Goal: Information Seeking & Learning: Learn about a topic

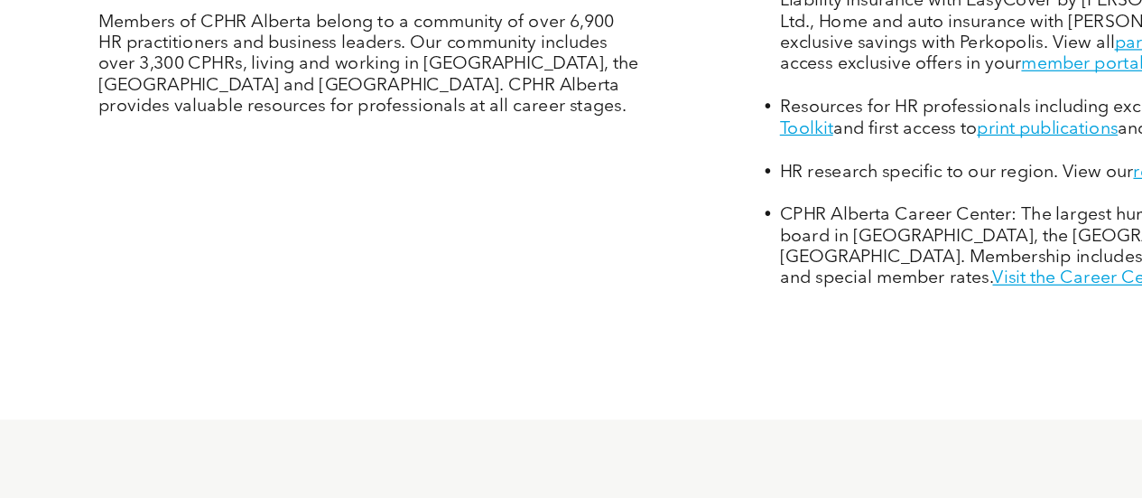
scroll to position [771, 0]
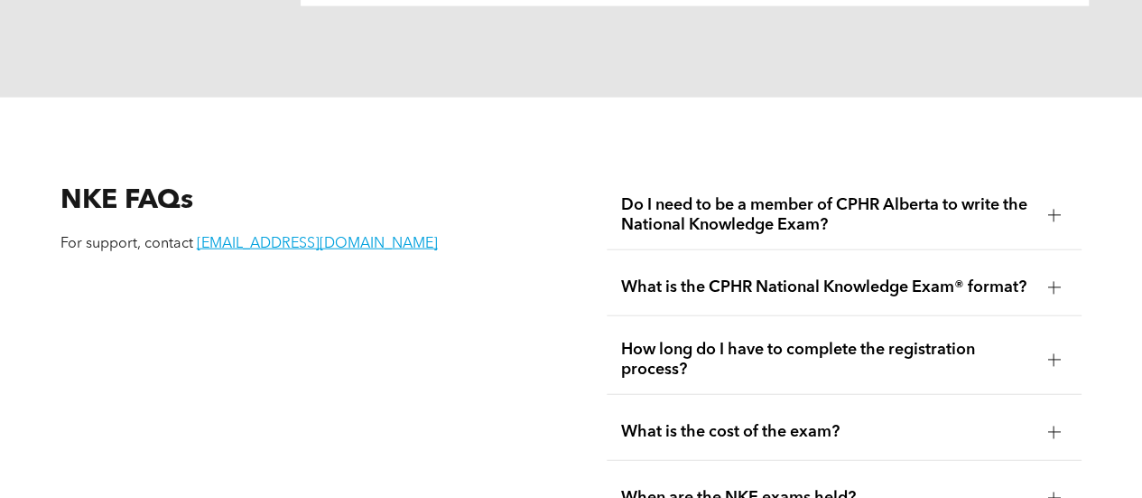
scroll to position [2071, 0]
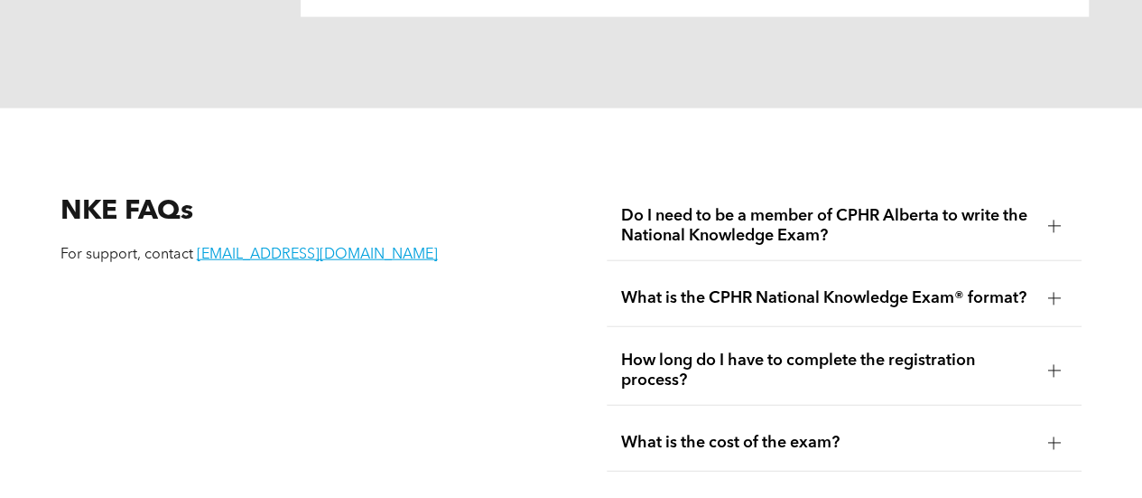
click at [778, 230] on span "Do I need to be a member of CPHR Alberta to write the National Knowledge Exam?" at bounding box center [827, 226] width 413 height 40
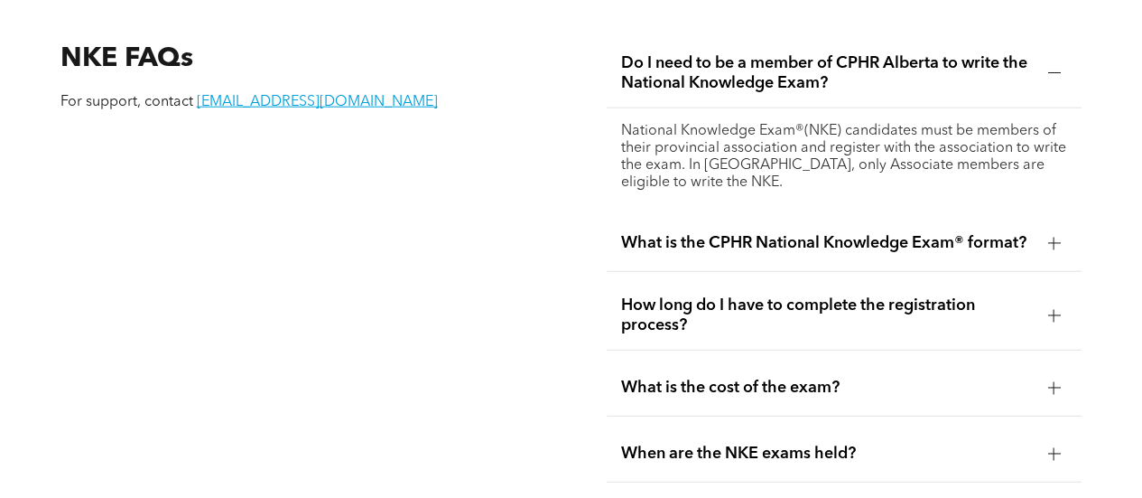
scroll to position [2238, 0]
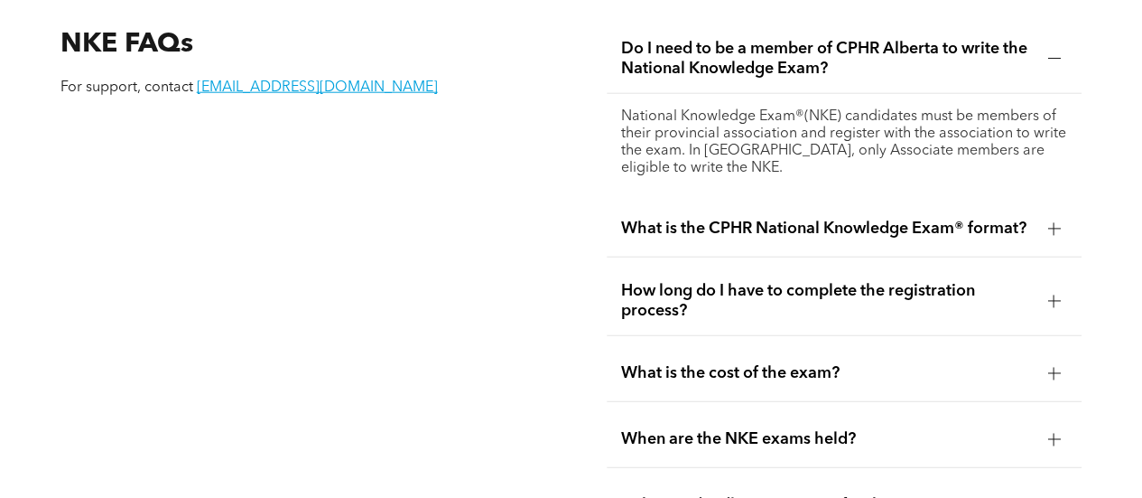
click at [826, 230] on div "What is the CPHR National Knowledge Exam® format?" at bounding box center [845, 228] width 476 height 57
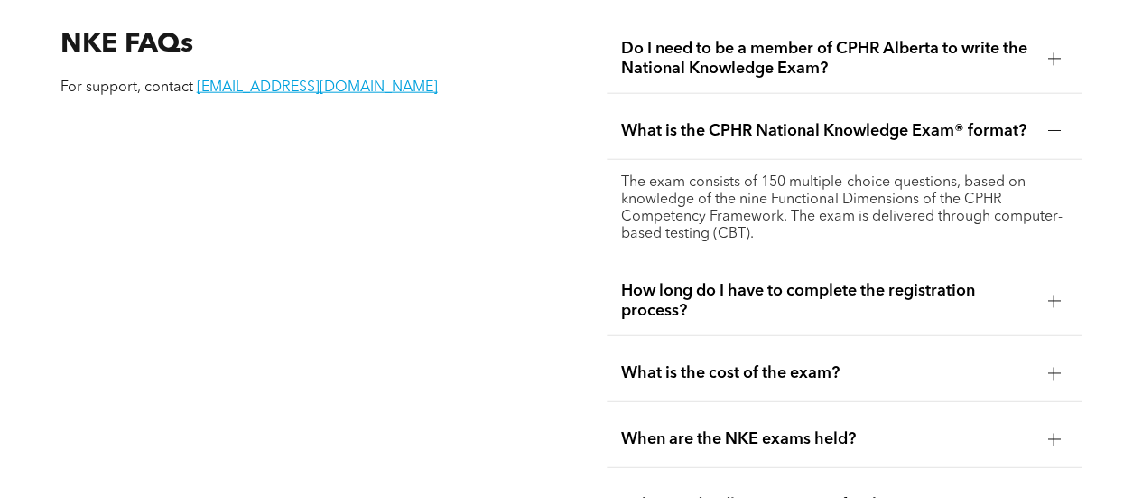
scroll to position [2298, 0]
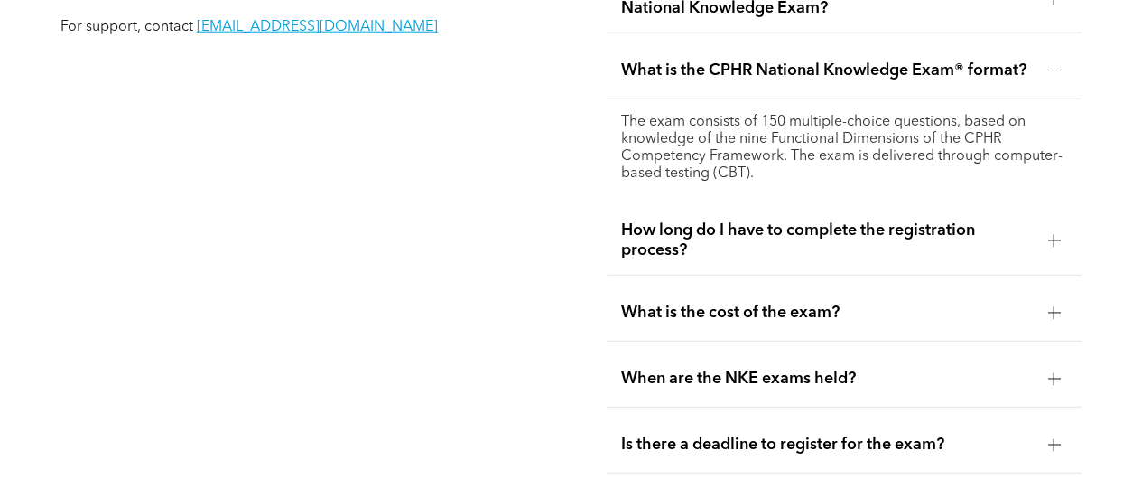
click at [825, 229] on span "How long do I have to complete the registration process?" at bounding box center [827, 240] width 413 height 40
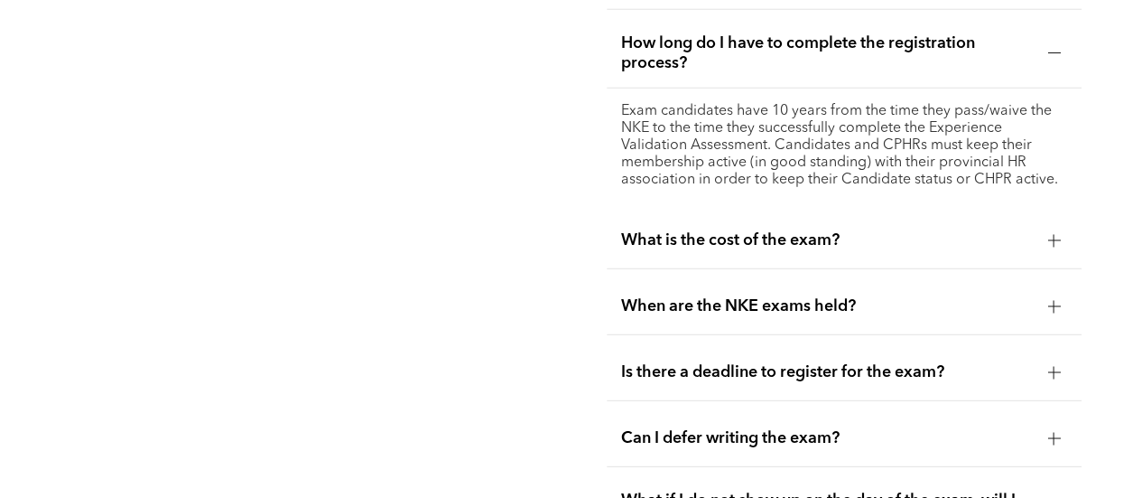
scroll to position [2388, 0]
click at [851, 246] on div "What is the cost of the exam?" at bounding box center [845, 239] width 476 height 57
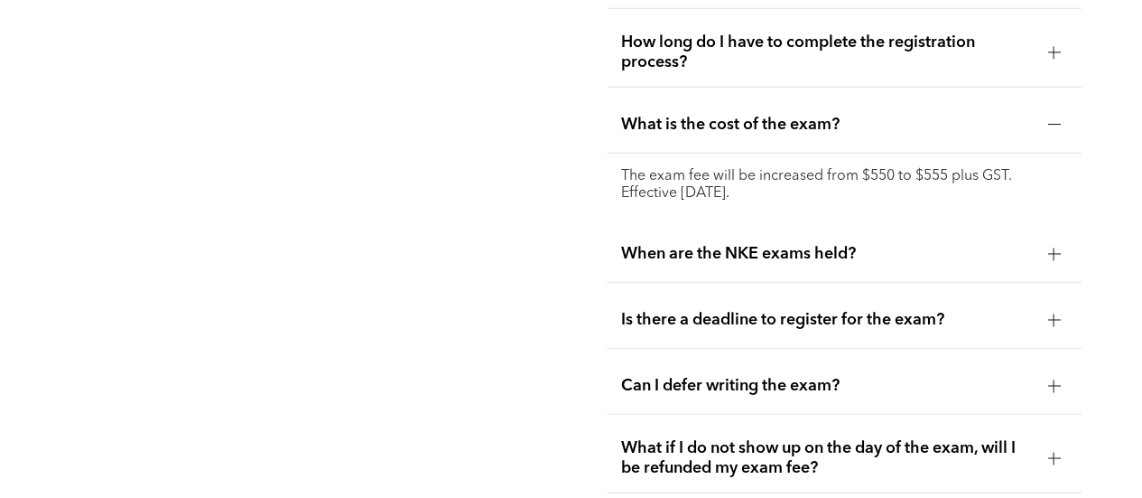
click at [851, 246] on span "When are the NKE exams held?" at bounding box center [827, 254] width 413 height 20
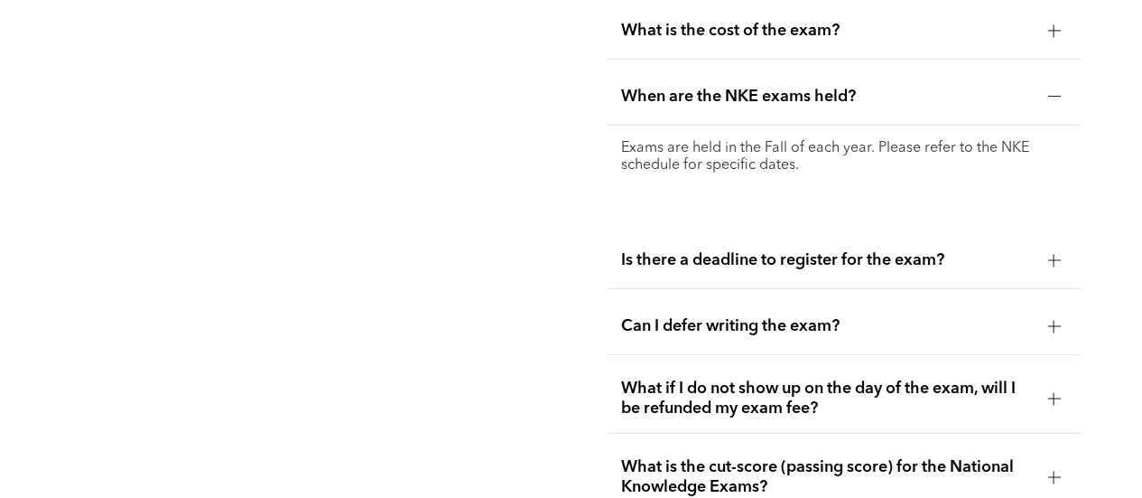
scroll to position [2483, 0]
click at [851, 249] on span "Is there a deadline to register for the exam?" at bounding box center [827, 259] width 413 height 20
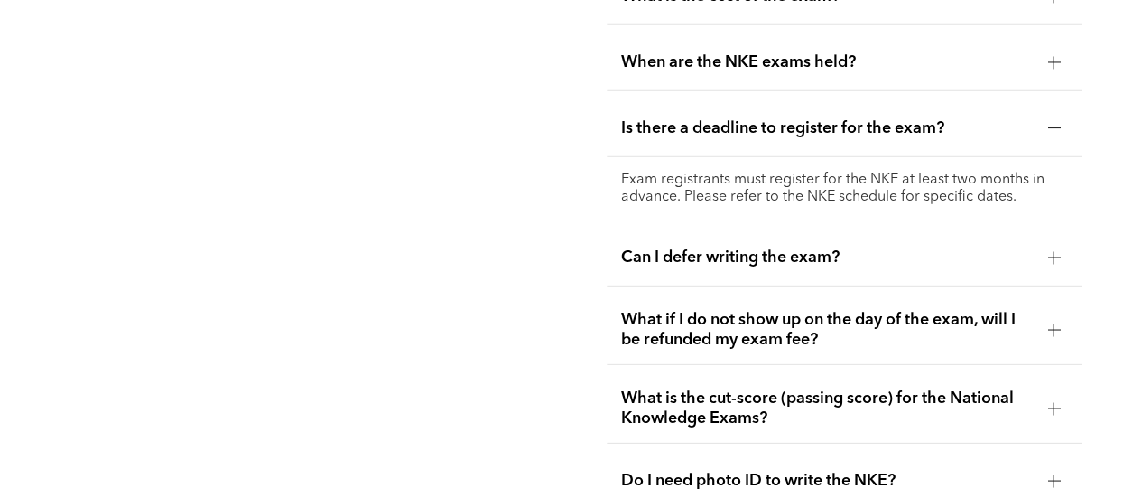
scroll to position [2523, 0]
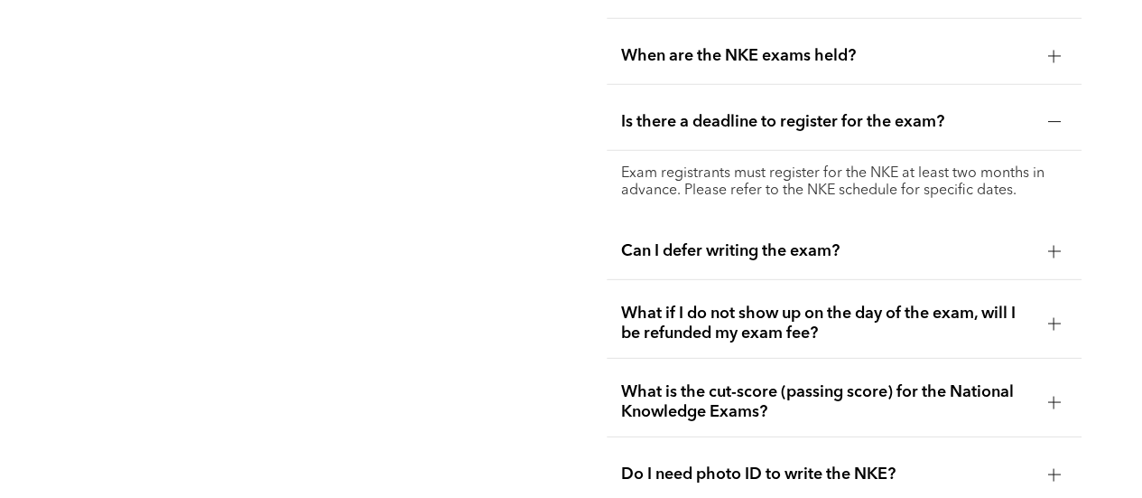
click at [851, 246] on span "Can I defer writing the exam?" at bounding box center [827, 251] width 413 height 20
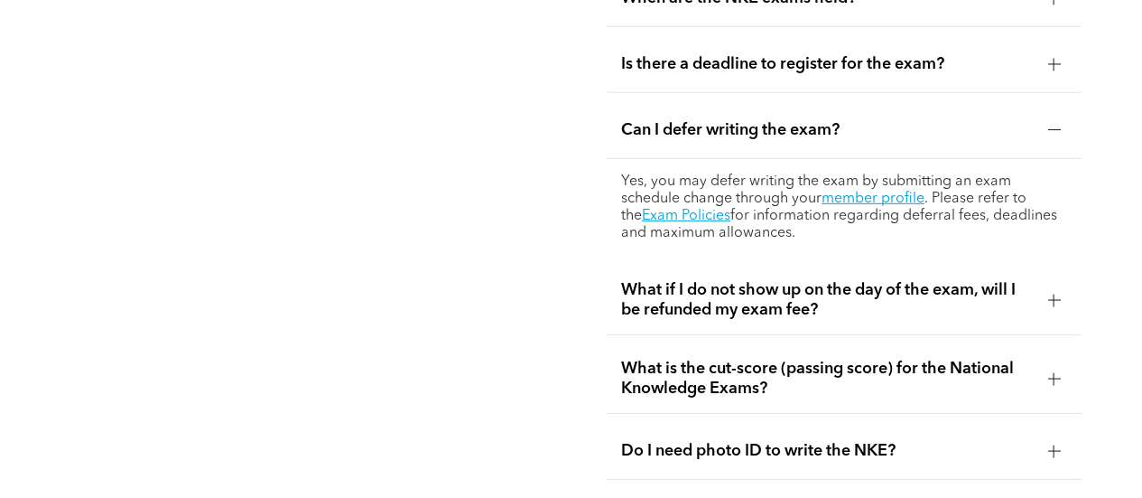
scroll to position [2584, 0]
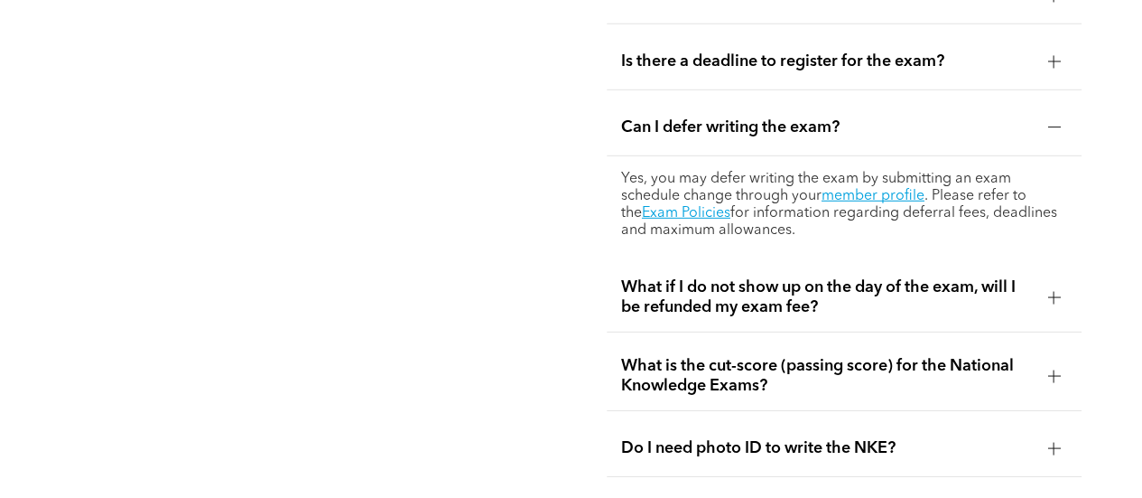
click at [801, 306] on div "What if I do not show up on the day of the exam, will I be refunded my exam fee?" at bounding box center [845, 298] width 476 height 70
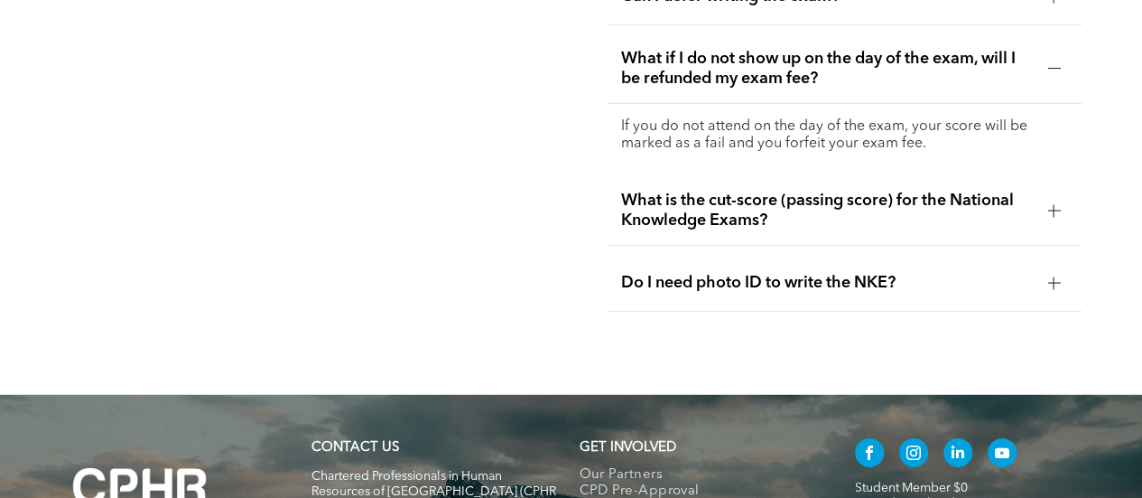
scroll to position [2715, 0]
click at [802, 219] on div "What is the cut-score (passing score) for the National Knowledge Exams?" at bounding box center [845, 210] width 476 height 70
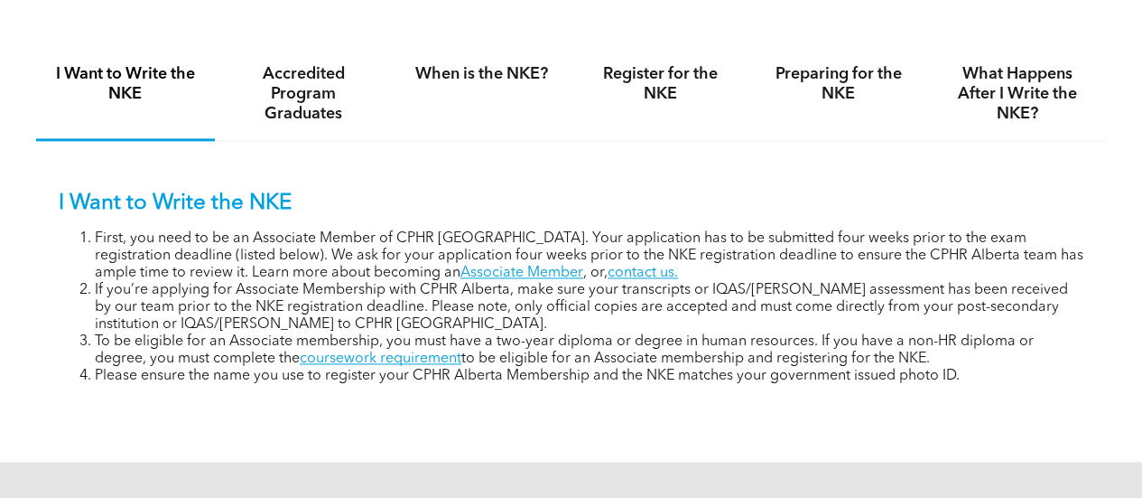
scroll to position [1128, 0]
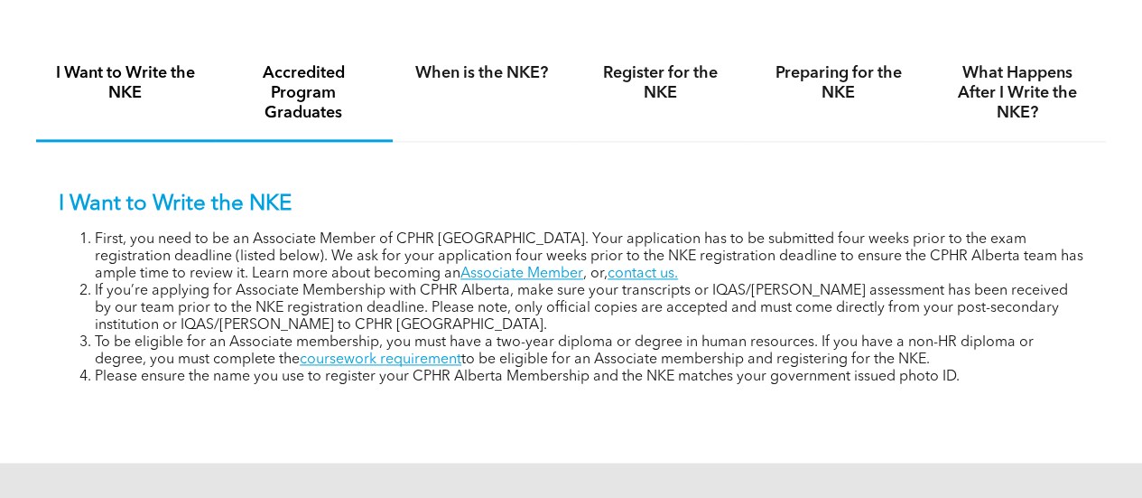
click at [359, 107] on h4 "Accredited Program Graduates" at bounding box center [304, 93] width 146 height 60
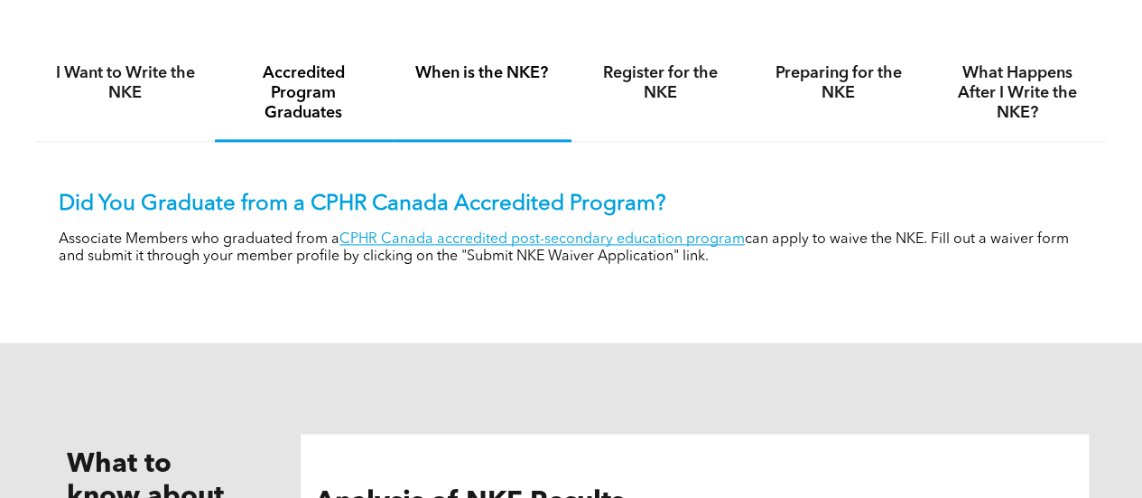
click at [459, 94] on div "When is the NKE?" at bounding box center [482, 94] width 179 height 95
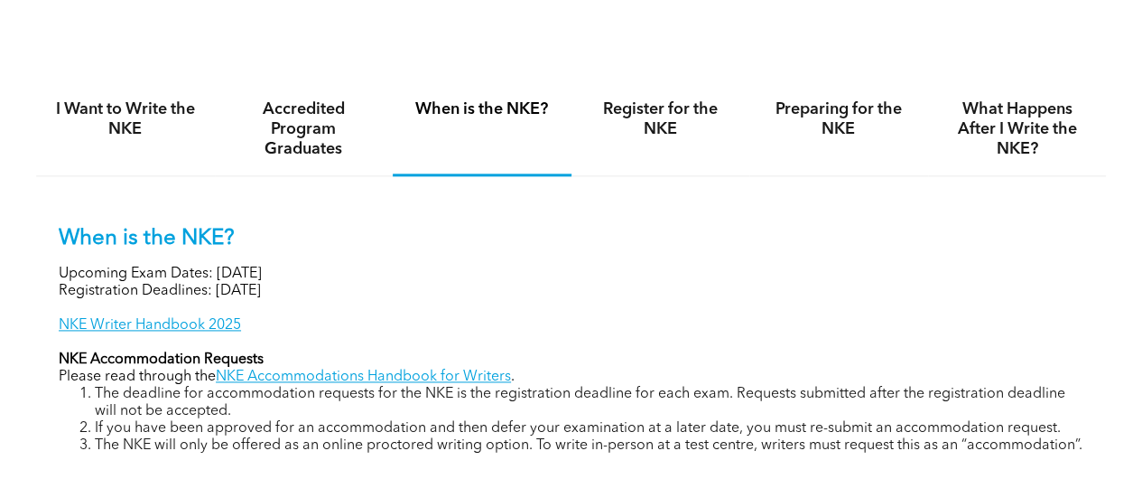
scroll to position [1091, 0]
click at [638, 140] on h4 "Register for the NKE" at bounding box center [661, 120] width 146 height 40
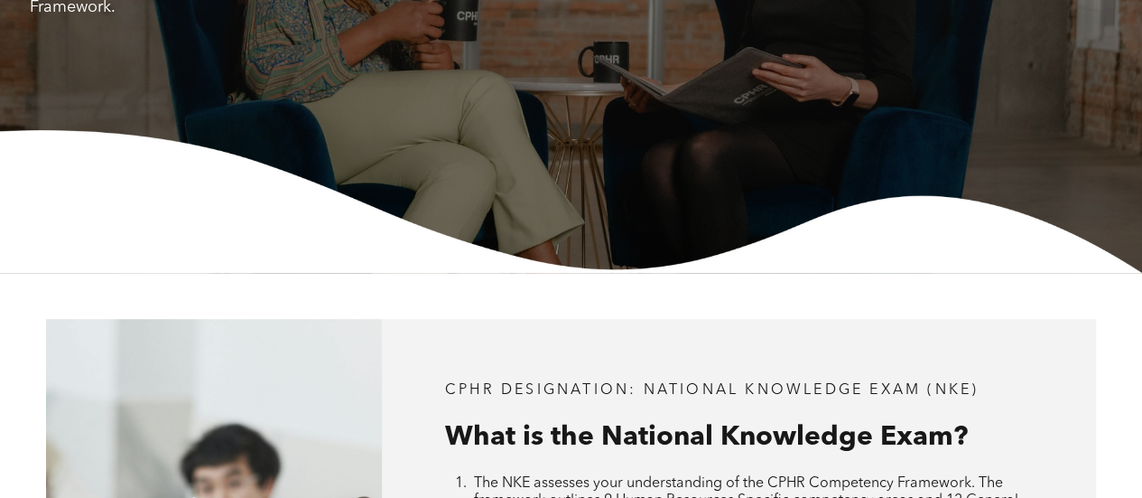
scroll to position [346, 0]
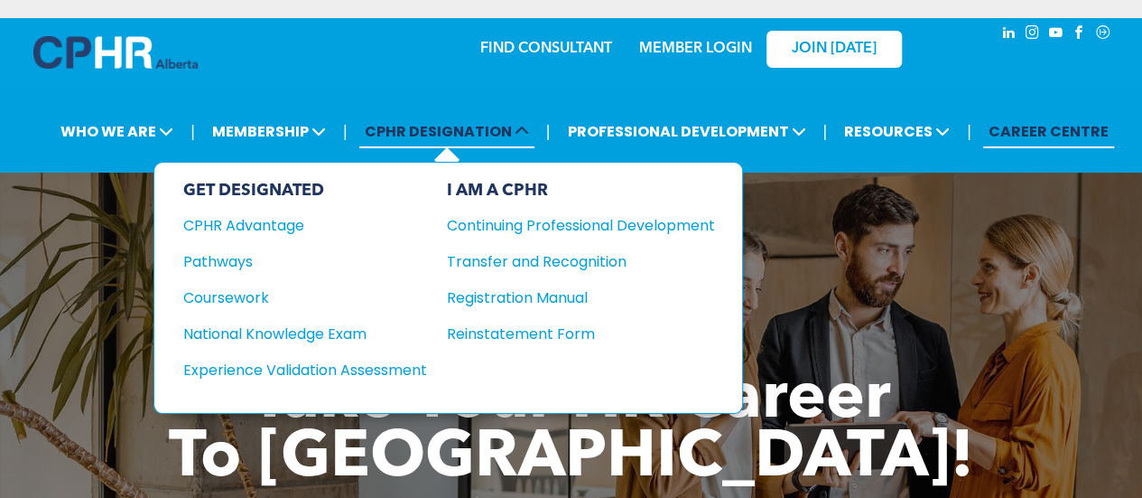
click at [520, 120] on span "CPHR DESIGNATION" at bounding box center [446, 131] width 175 height 33
click at [235, 257] on div "Pathways" at bounding box center [292, 261] width 219 height 23
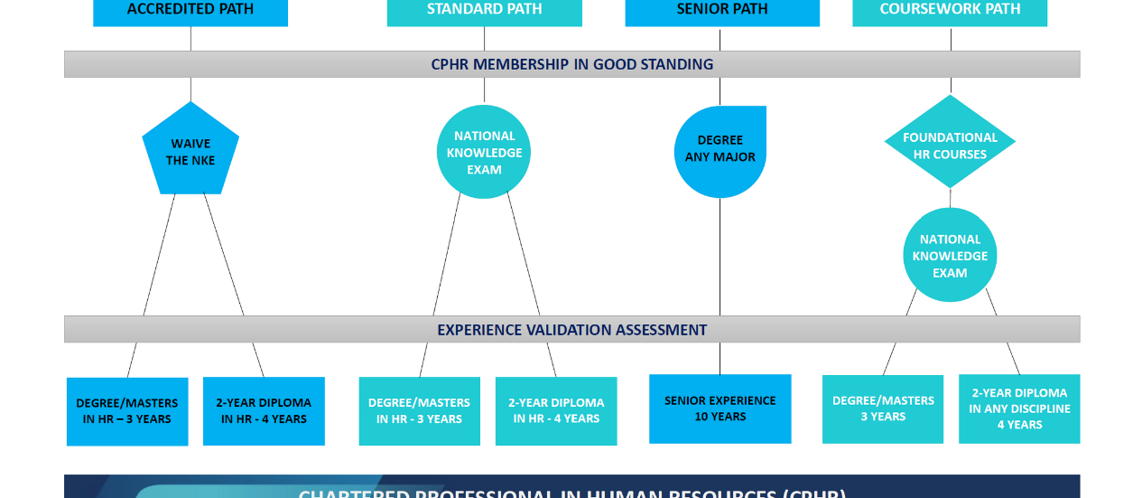
scroll to position [1426, 0]
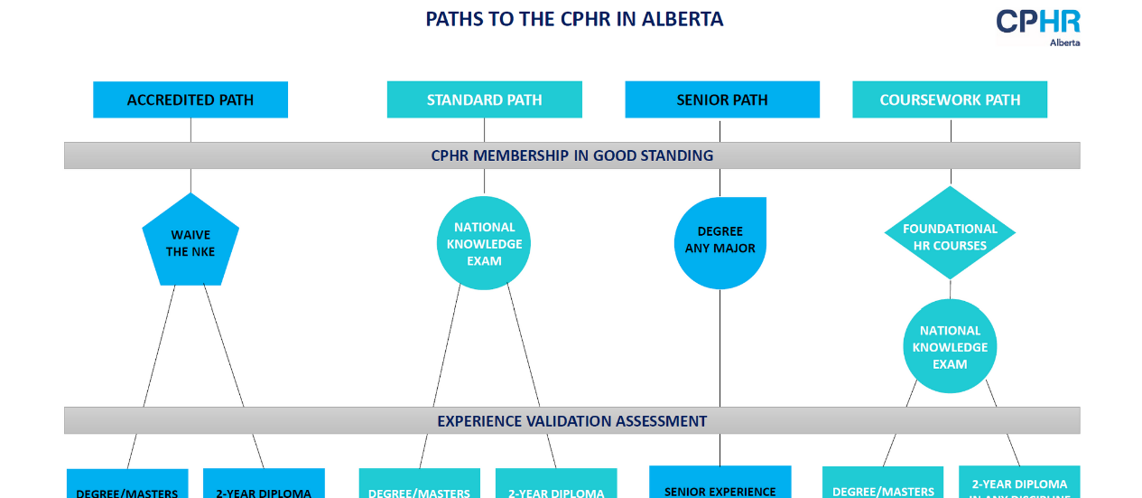
click at [195, 228] on img at bounding box center [572, 307] width 1046 height 629
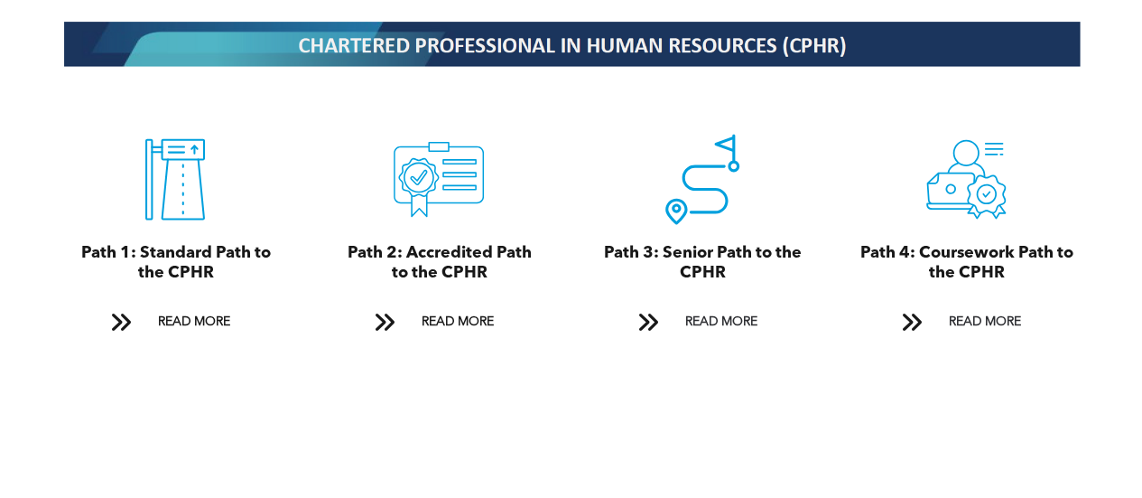
scroll to position [1969, 0]
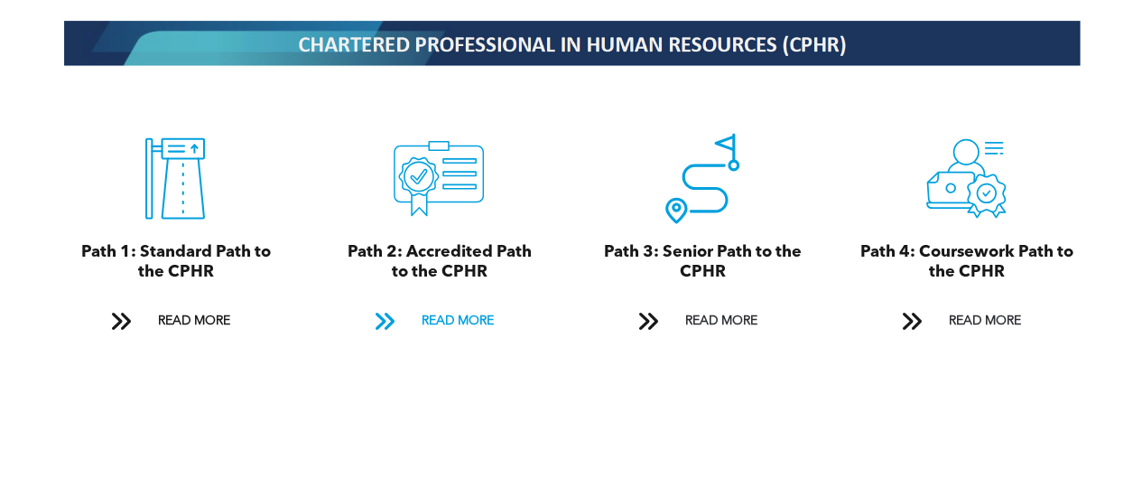
click at [435, 313] on span "READ MORE" at bounding box center [456, 320] width 85 height 33
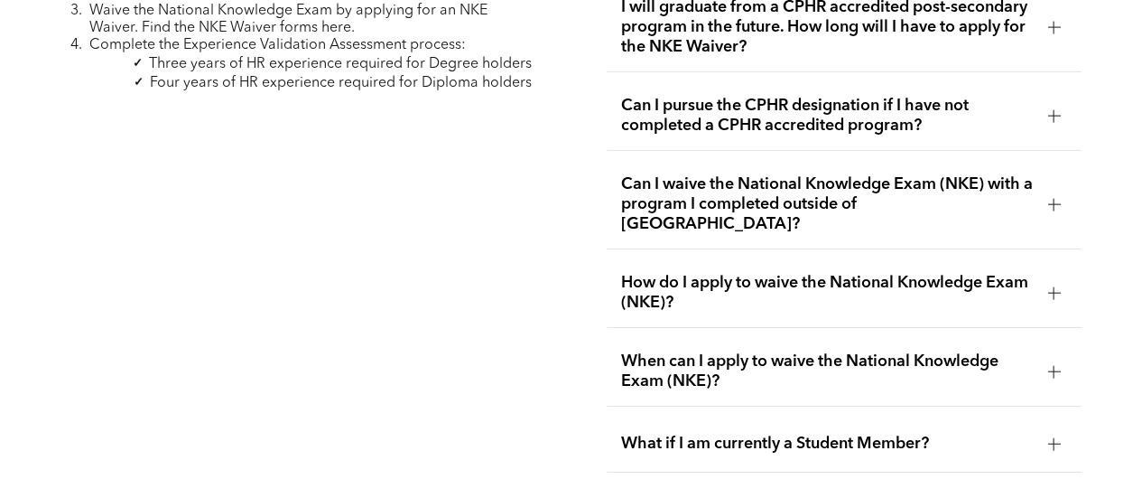
scroll to position [3025, 0]
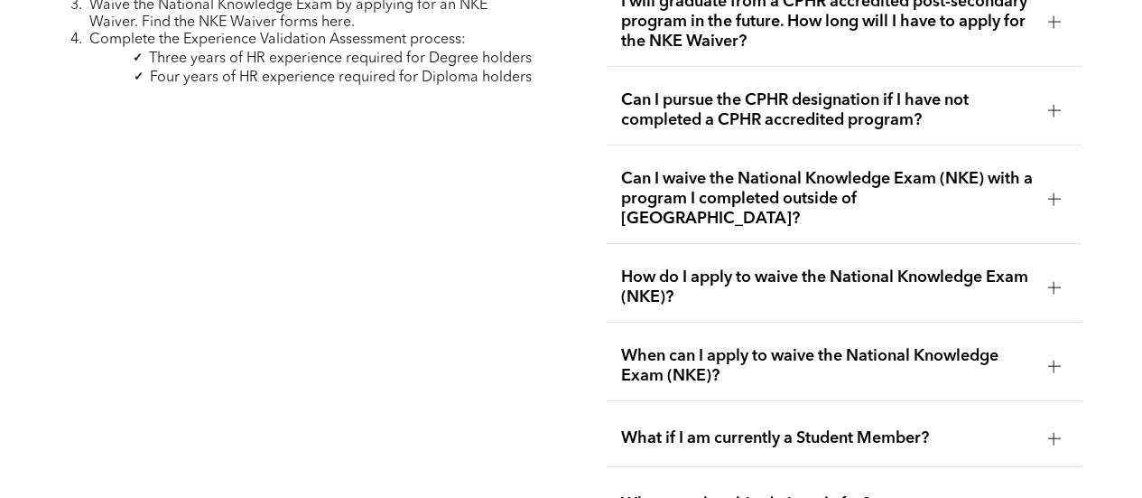
click at [1035, 253] on div "How do I apply to waive the National Knowledge Exam (NKE)?" at bounding box center [845, 288] width 476 height 70
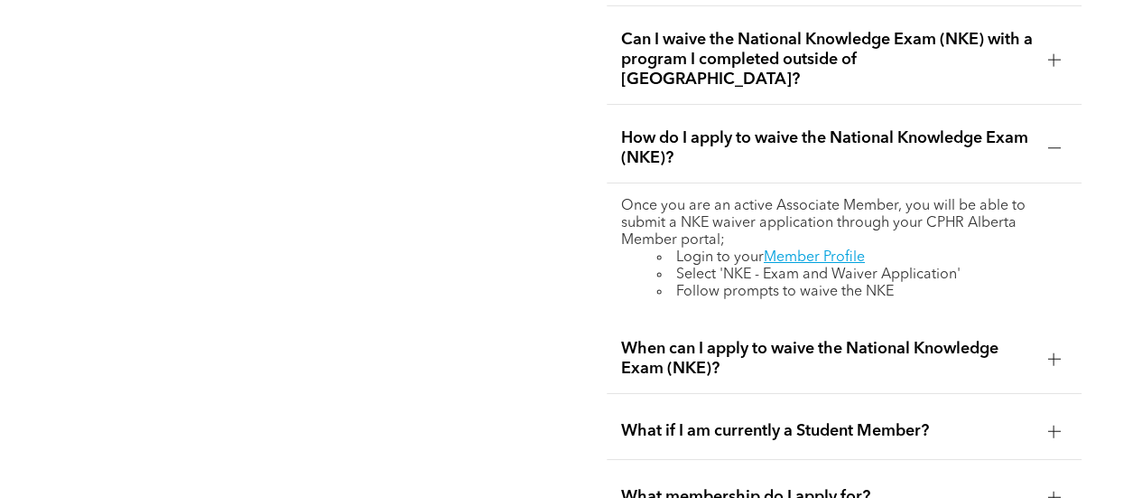
scroll to position [3165, 0]
click at [1015, 338] on span "When can I apply to waive the National Knowledge Exam (NKE)?" at bounding box center [827, 358] width 413 height 40
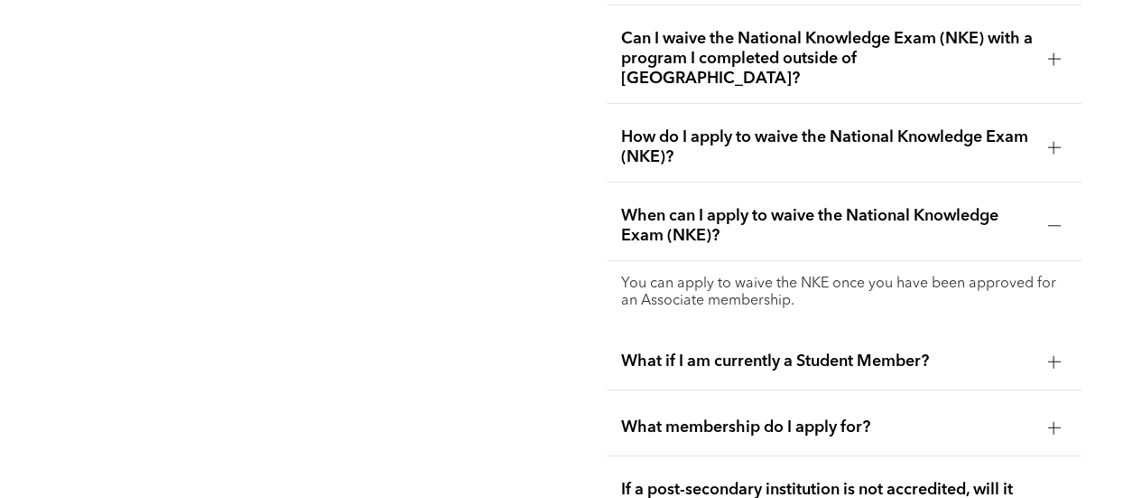
click at [1015, 338] on div "What if I am currently a Student Member?" at bounding box center [845, 361] width 476 height 57
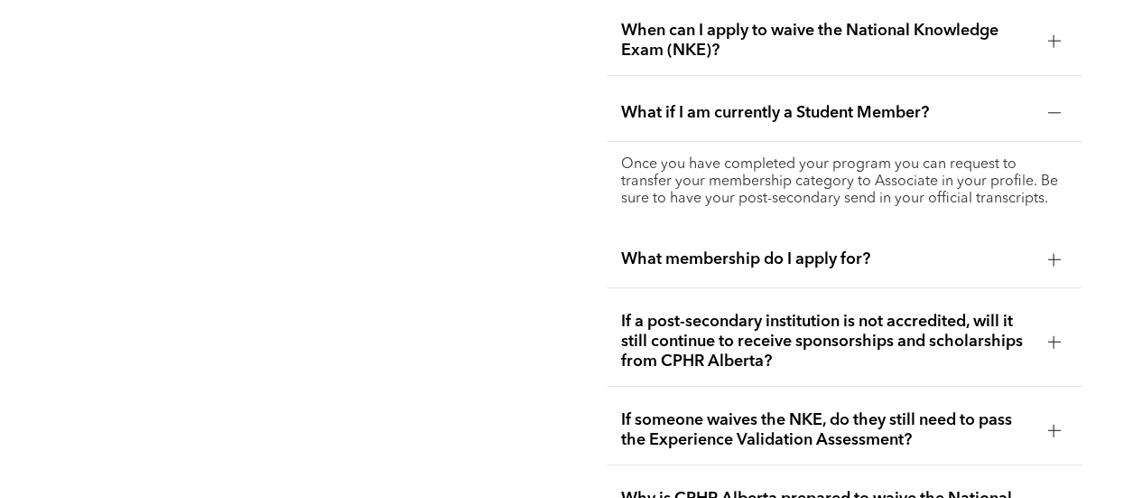
scroll to position [3365, 0]
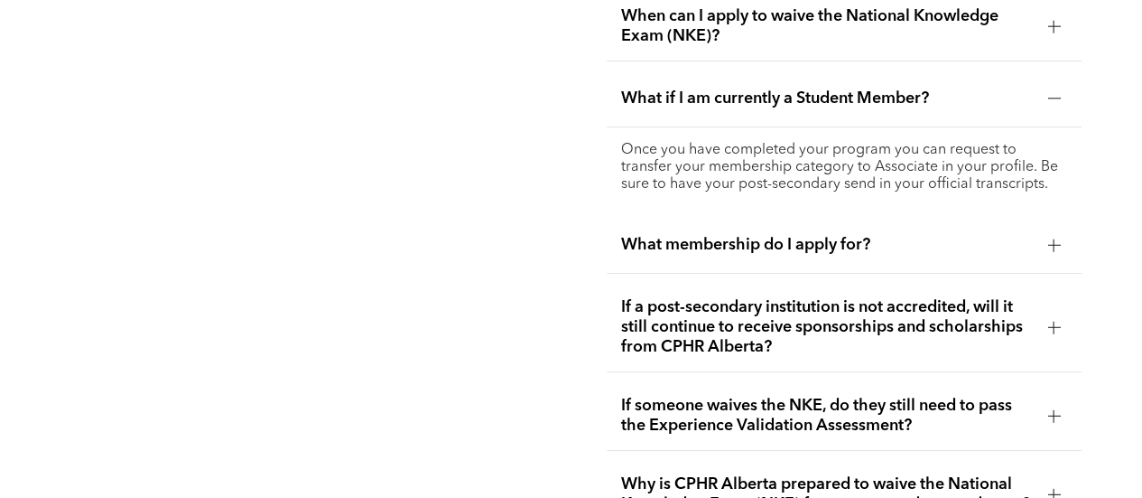
click at [1049, 321] on div at bounding box center [1054, 327] width 13 height 13
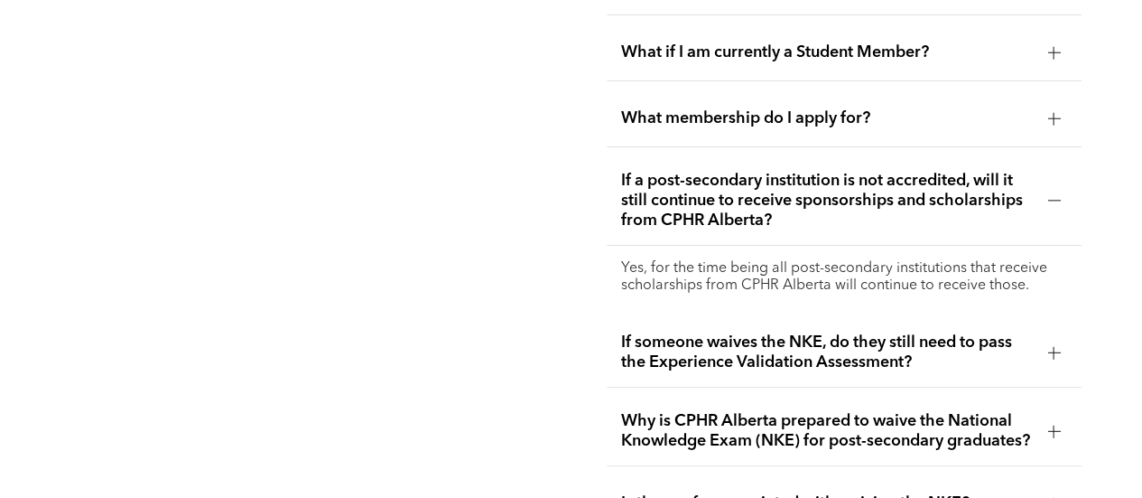
scroll to position [3412, 0]
click at [956, 331] on span "If someone waives the NKE, do they still need to pass the Experience Validation…" at bounding box center [827, 351] width 413 height 40
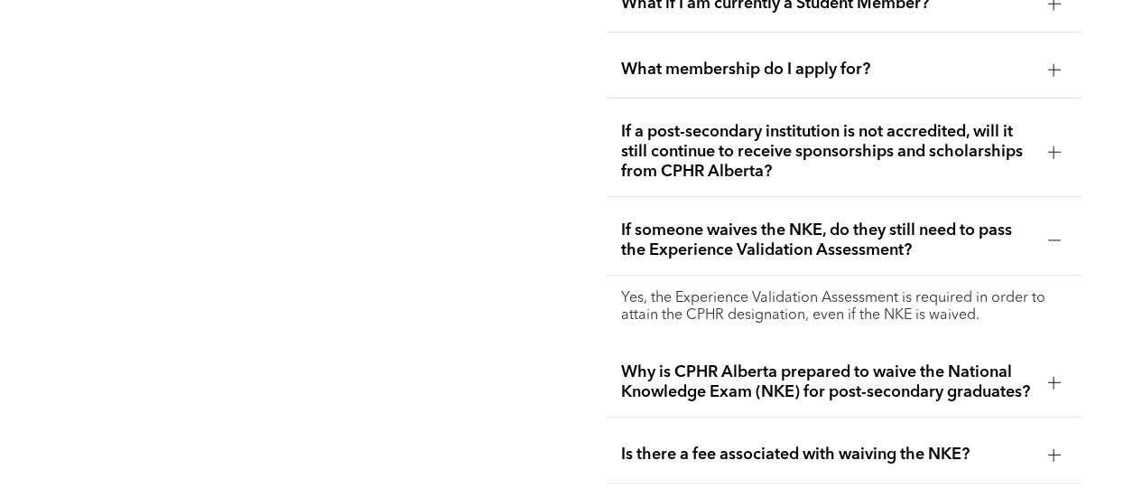
scroll to position [3460, 0]
click at [952, 367] on span "Why is CPHR Alberta prepared to waive the National Knowledge Exam (NKE) for pos…" at bounding box center [827, 381] width 413 height 40
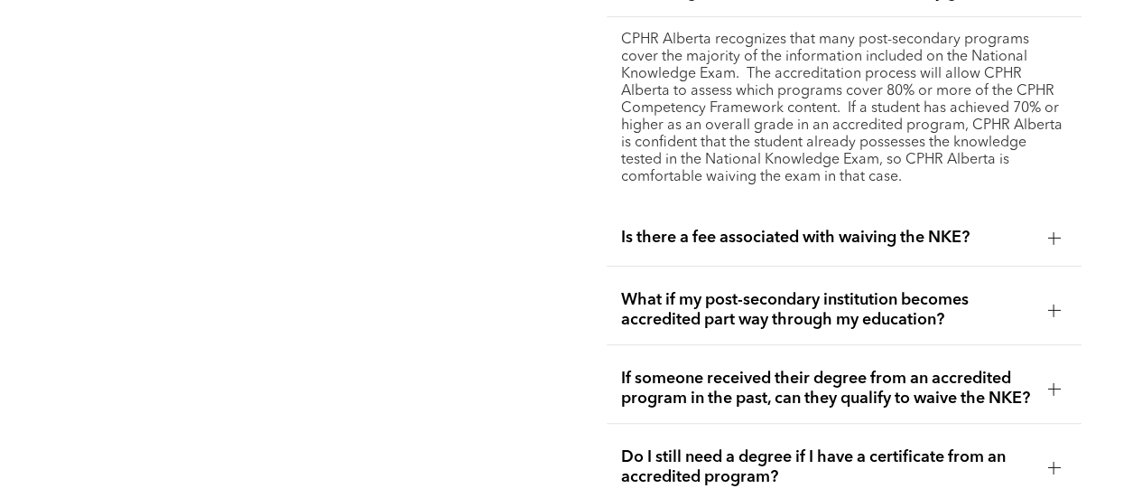
scroll to position [3797, 0]
click at [997, 227] on span "Is there a fee associated with waiving the NKE?" at bounding box center [827, 237] width 413 height 20
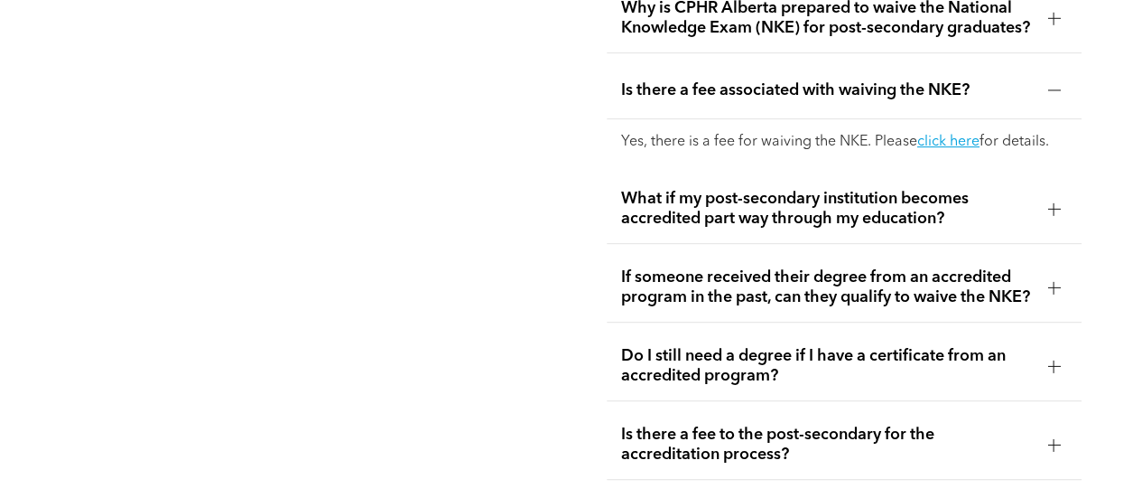
scroll to position [3759, 0]
click at [843, 204] on span "What if my post-secondary institution becomes accredited part way through my ed…" at bounding box center [827, 210] width 413 height 40
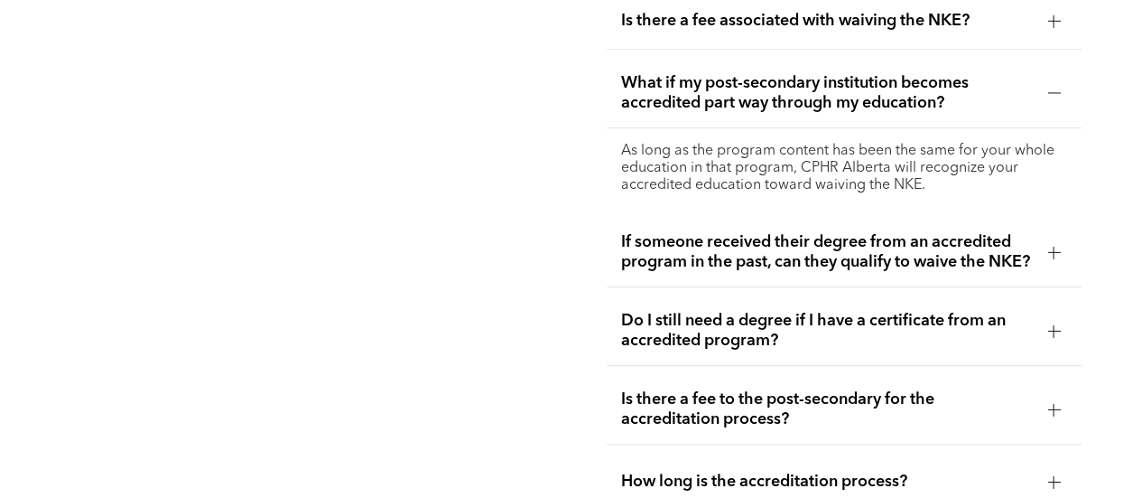
scroll to position [3831, 0]
click at [845, 255] on span "If someone received their degree from an accredited program in the past, can th…" at bounding box center [827, 251] width 413 height 40
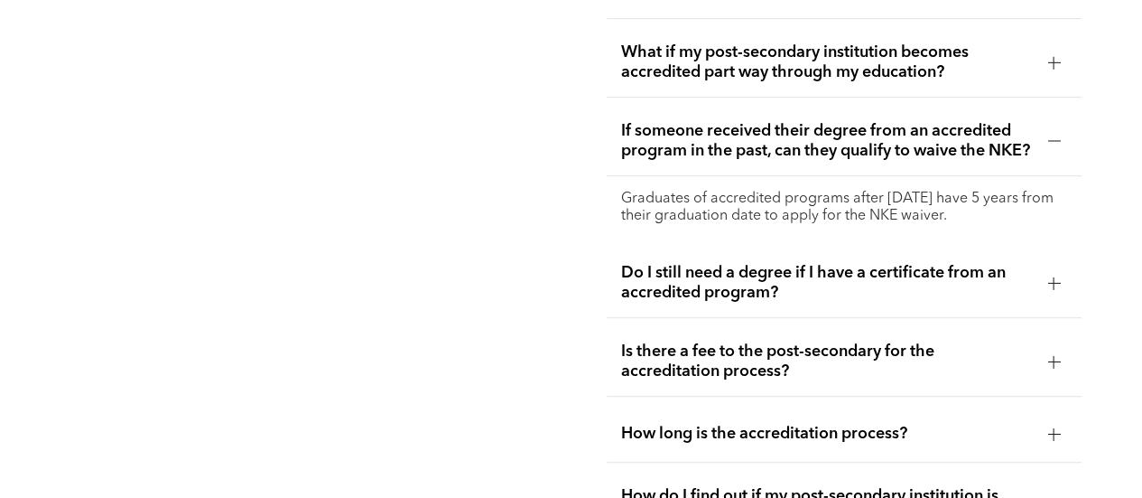
scroll to position [3862, 0]
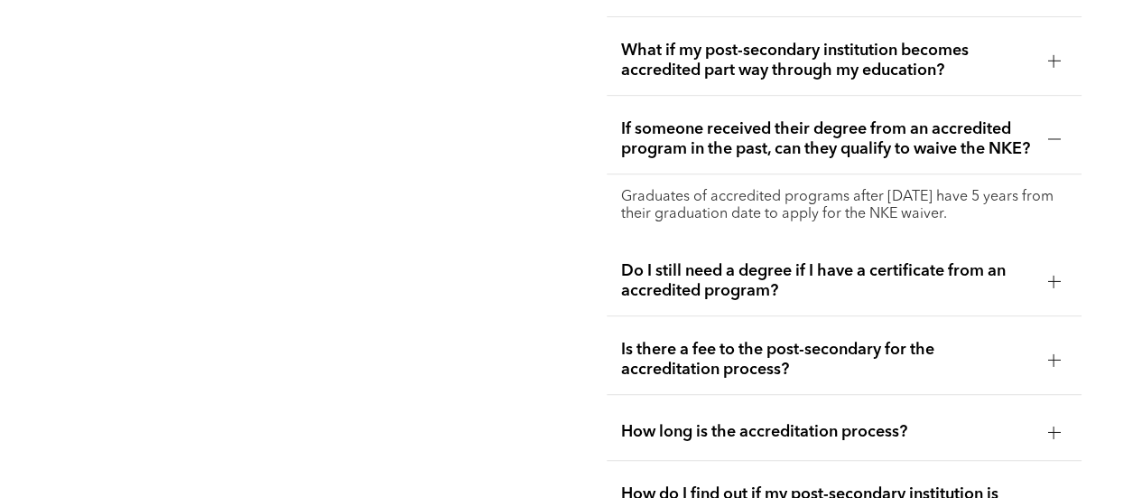
click at [759, 284] on span "Do I still need a degree if I have a certificate from an accredited program?" at bounding box center [827, 281] width 413 height 40
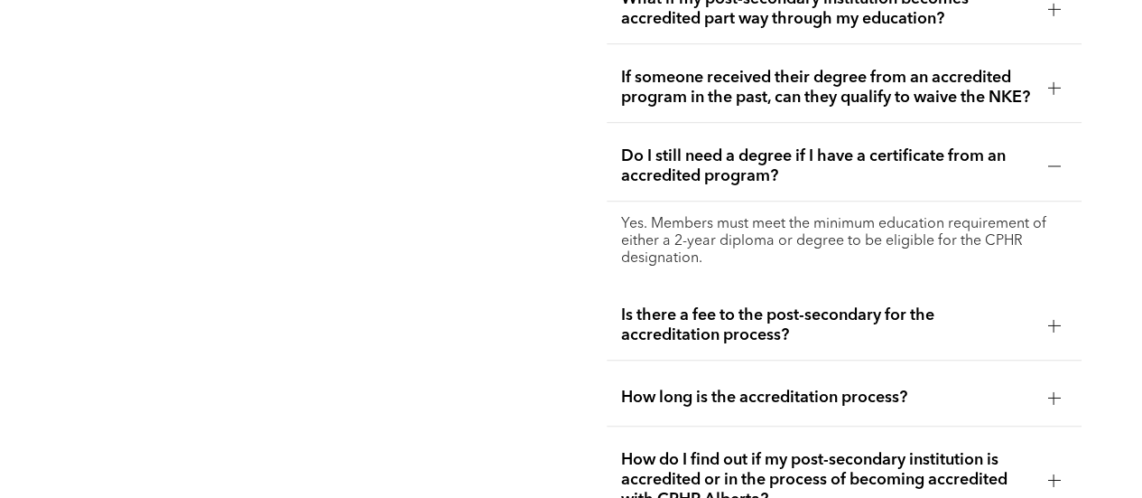
scroll to position [3915, 0]
click at [861, 333] on span "Is there a fee to the post-secondary for the accreditation process?" at bounding box center [827, 324] width 413 height 40
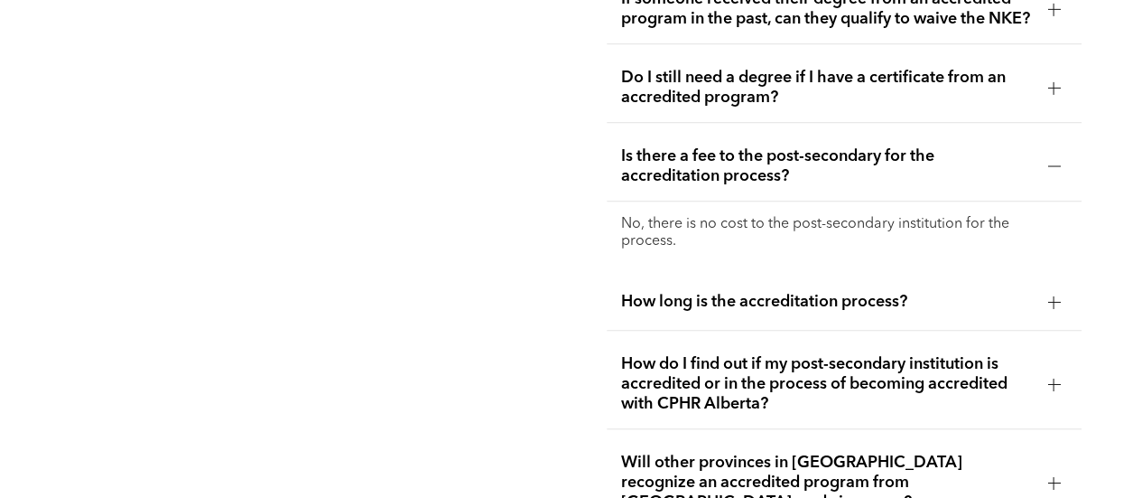
scroll to position [4008, 0]
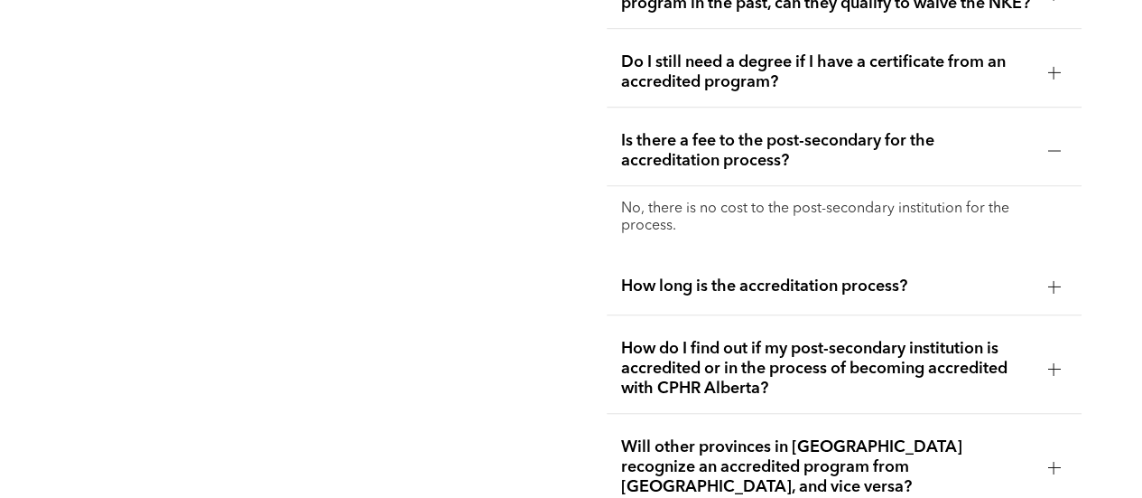
click at [755, 291] on span "How long is the accreditation process?" at bounding box center [827, 286] width 413 height 20
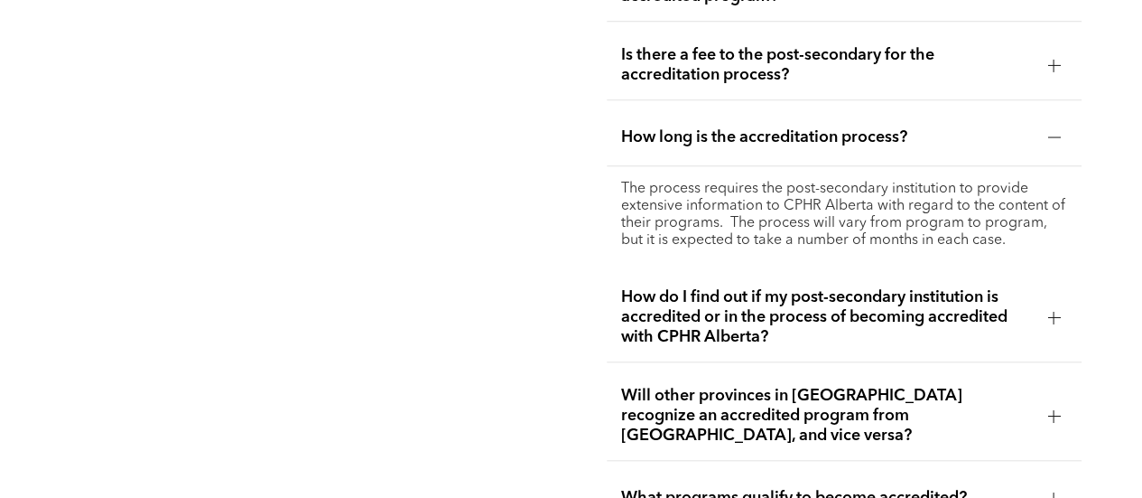
scroll to position [4094, 0]
click at [824, 340] on span "How do I find out if my post-secondary institution is accredited or in the proc…" at bounding box center [827, 316] width 413 height 60
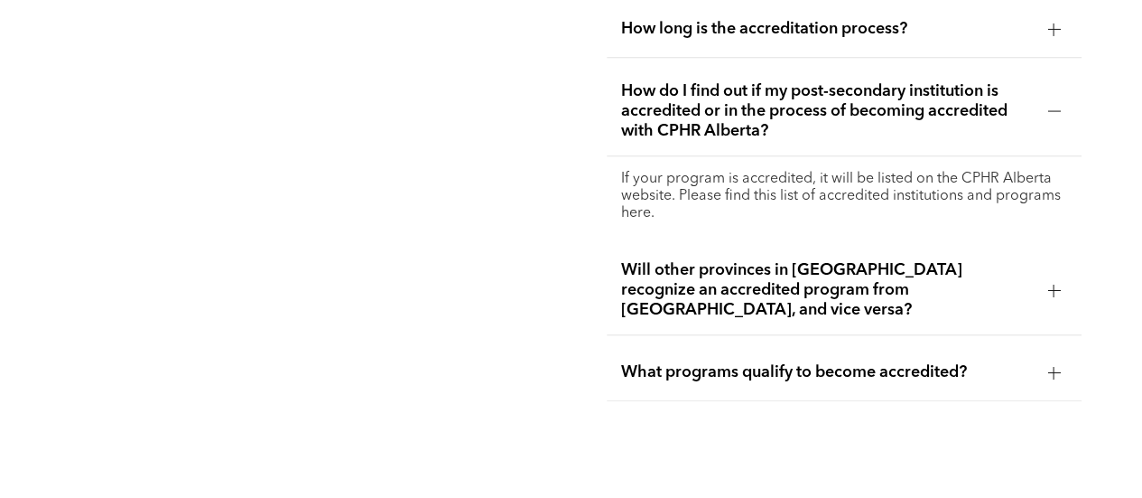
scroll to position [4203, 0]
click at [634, 213] on p "If your program is accredited, it will be listed on the CPHR Alberta website. P…" at bounding box center [844, 195] width 447 height 51
click at [845, 286] on span "Will other provinces in [GEOGRAPHIC_DATA] recognize an accredited program from …" at bounding box center [827, 289] width 413 height 60
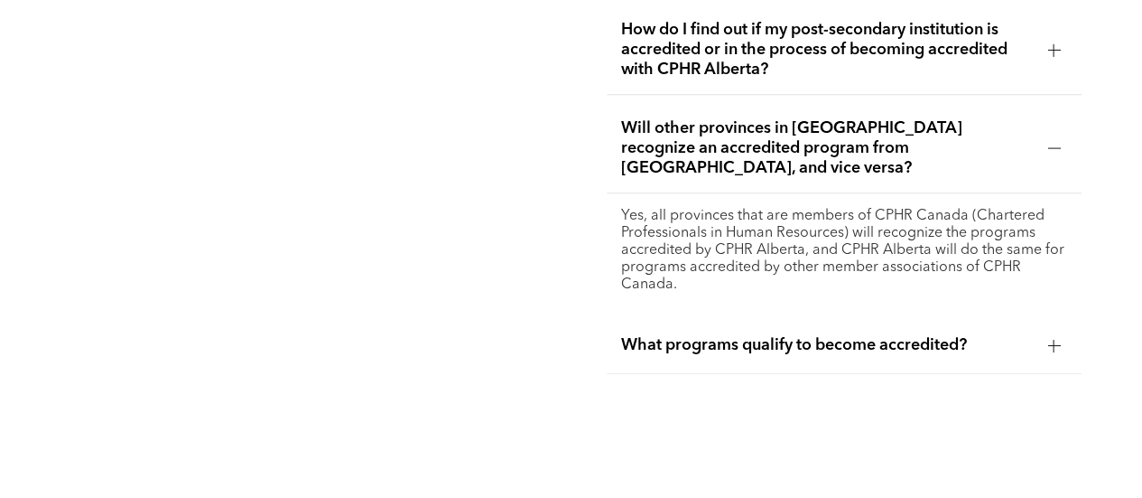
scroll to position [4264, 0]
click at [876, 334] on span "What programs qualify to become accredited?" at bounding box center [827, 344] width 413 height 20
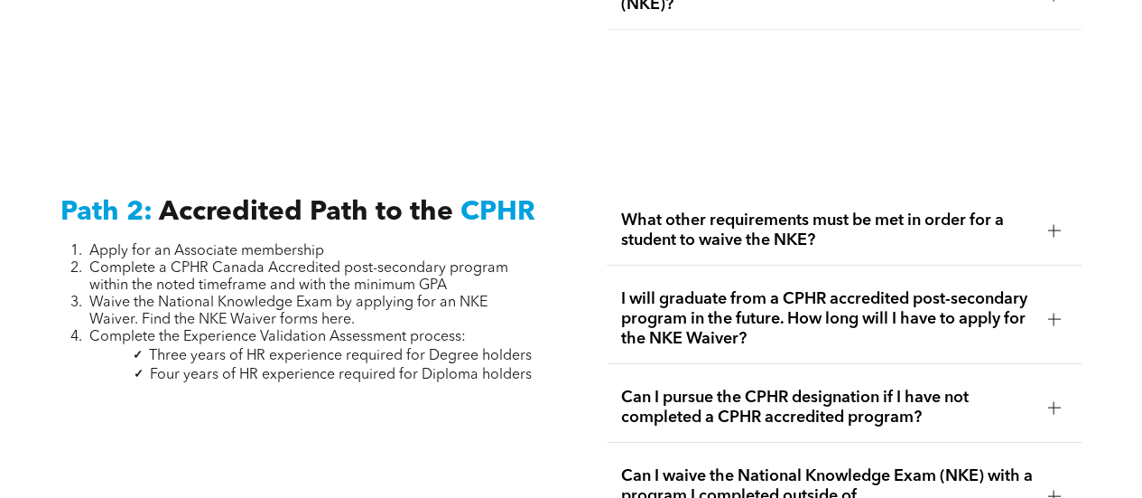
scroll to position [2727, 0]
click at [901, 211] on span "What other requirements must be met in order for a student to waive the NKE?" at bounding box center [827, 231] width 413 height 40
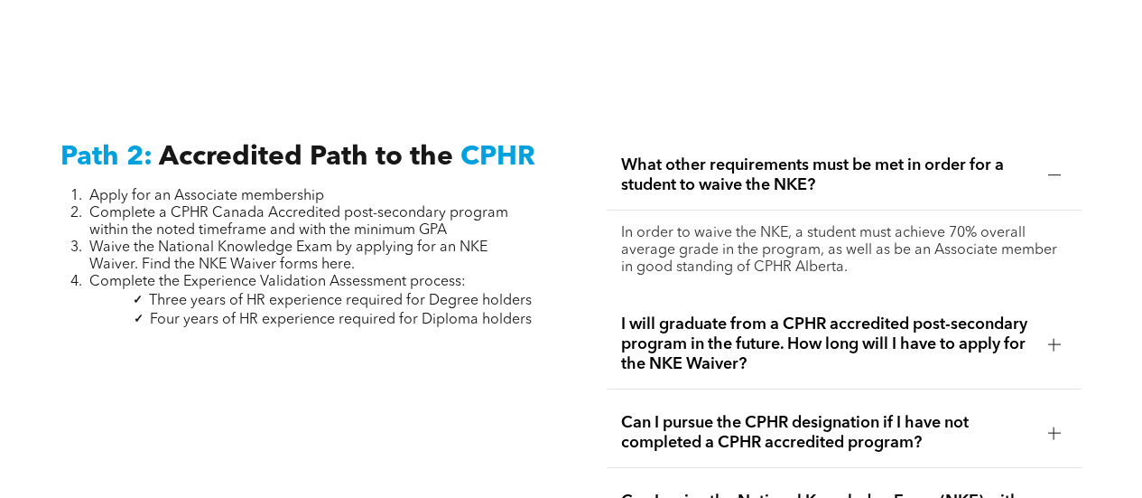
scroll to position [2784, 0]
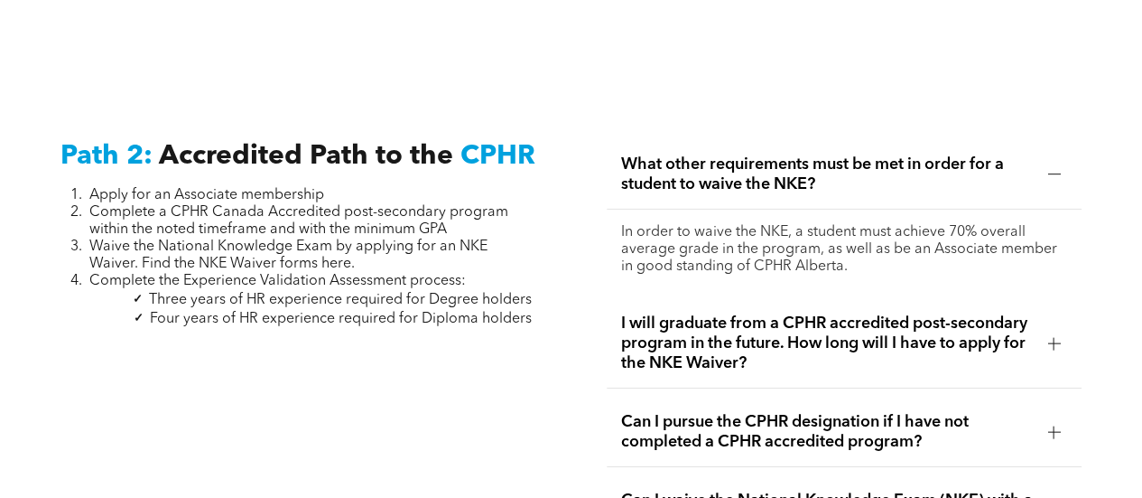
click at [853, 358] on div "I will graduate from a CPHR accredited post-secondary program in the future. Ho…" at bounding box center [845, 343] width 476 height 89
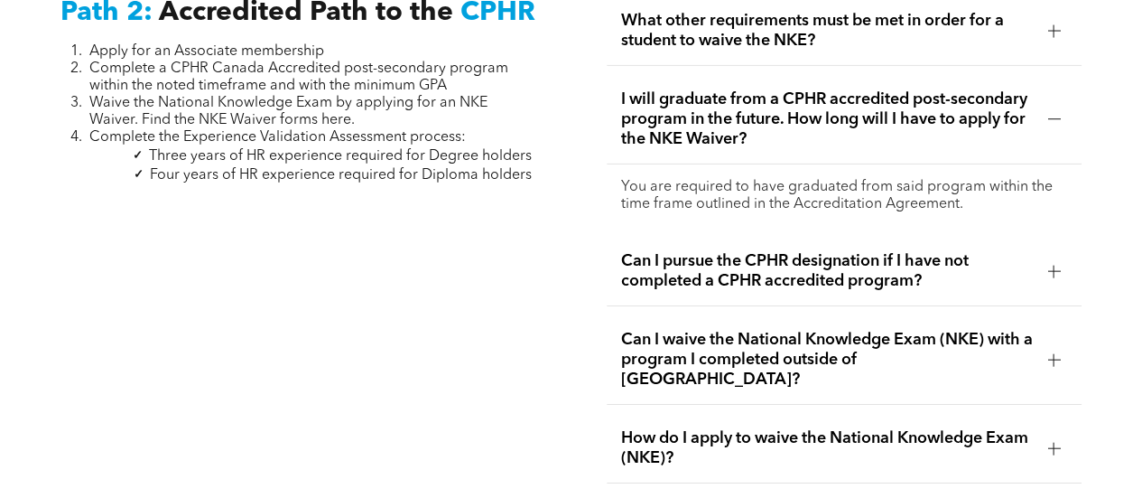
scroll to position [2929, 0]
click at [771, 259] on span "Can I pursue the CPHR designation if I have not completed a CPHR accredited pro…" at bounding box center [827, 270] width 413 height 40
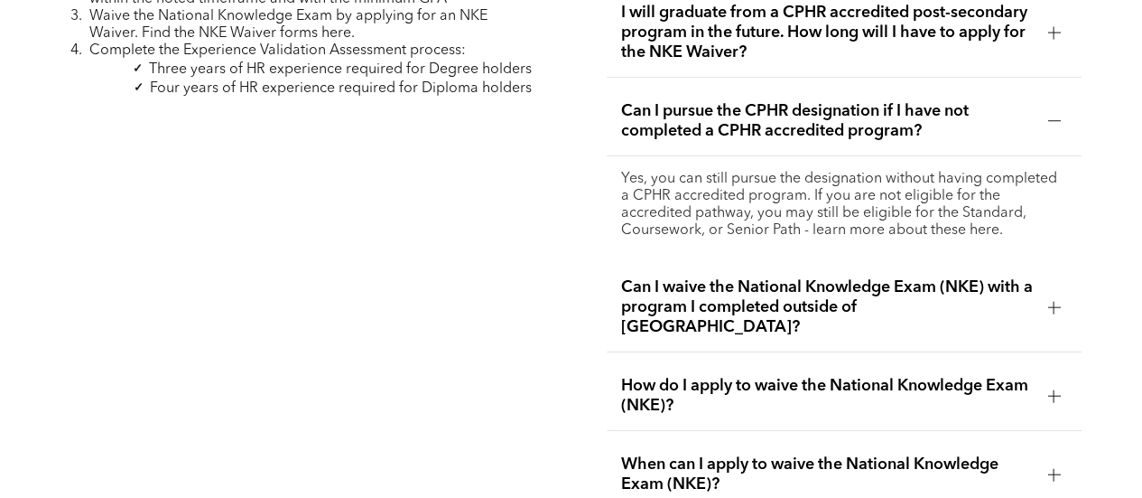
scroll to position [3017, 0]
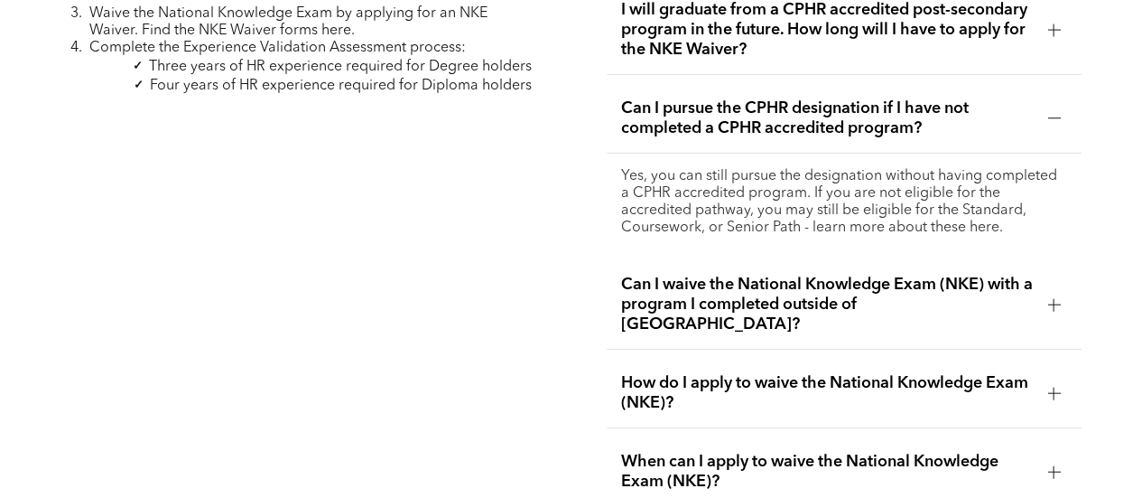
click at [777, 275] on span "Can I waive the National Knowledge Exam (NKE) with a program I completed outsid…" at bounding box center [827, 305] width 413 height 60
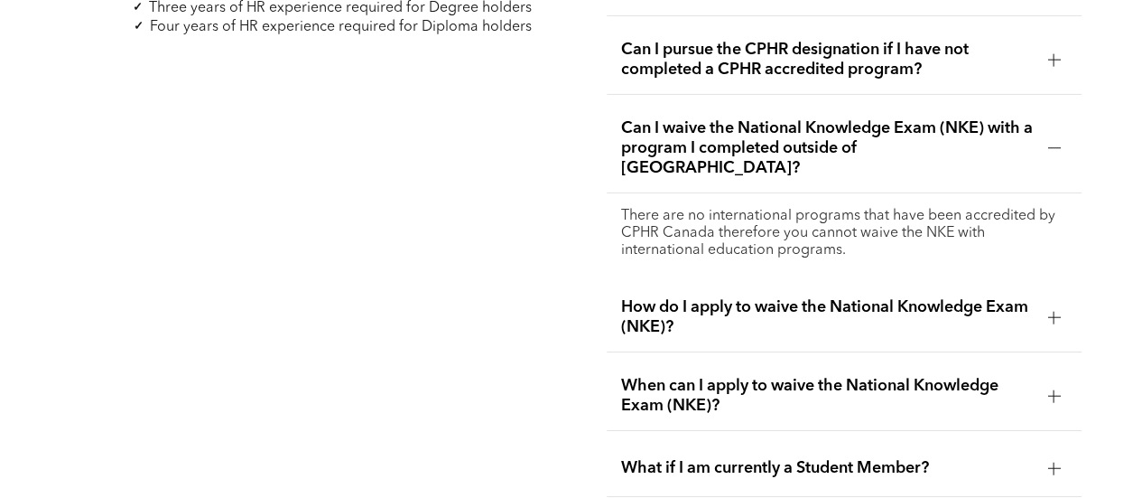
scroll to position [3077, 0]
click at [782, 296] on span "How do I apply to waive the National Knowledge Exam (NKE)?" at bounding box center [827, 316] width 413 height 40
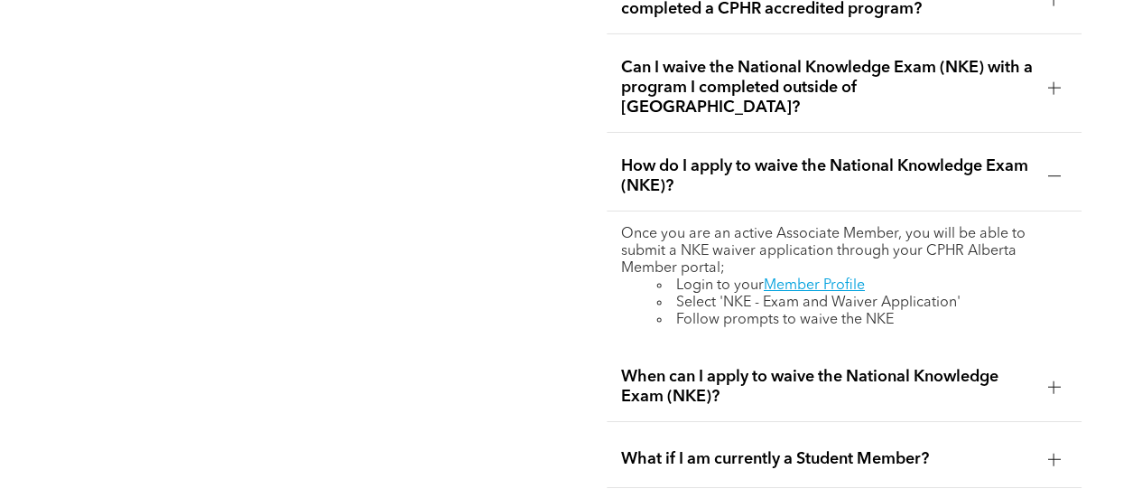
scroll to position [3137, 0]
click at [792, 366] on span "When can I apply to waive the National Knowledge Exam (NKE)?" at bounding box center [827, 386] width 413 height 40
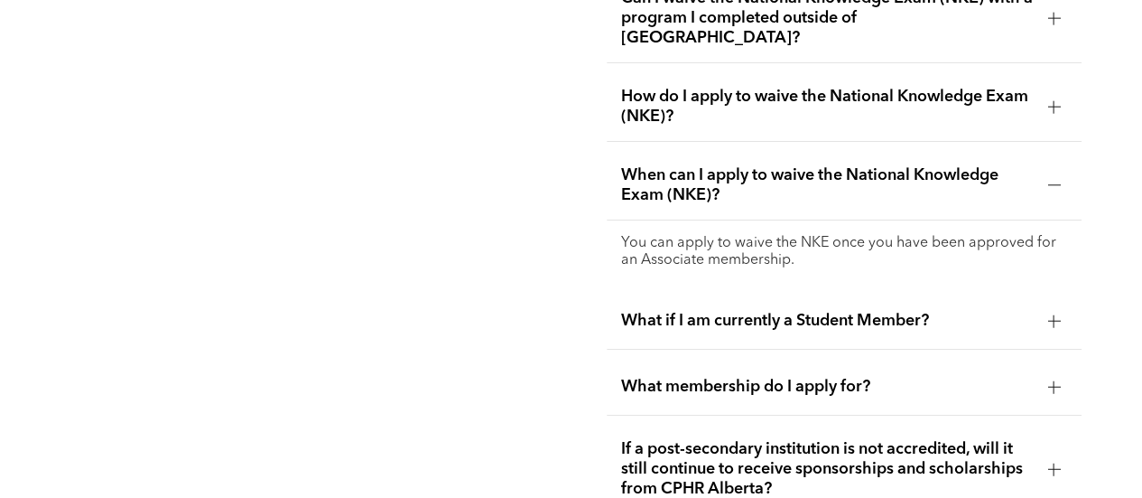
scroll to position [3207, 0]
click at [755, 300] on div "What if I am currently a Student Member?" at bounding box center [845, 320] width 476 height 57
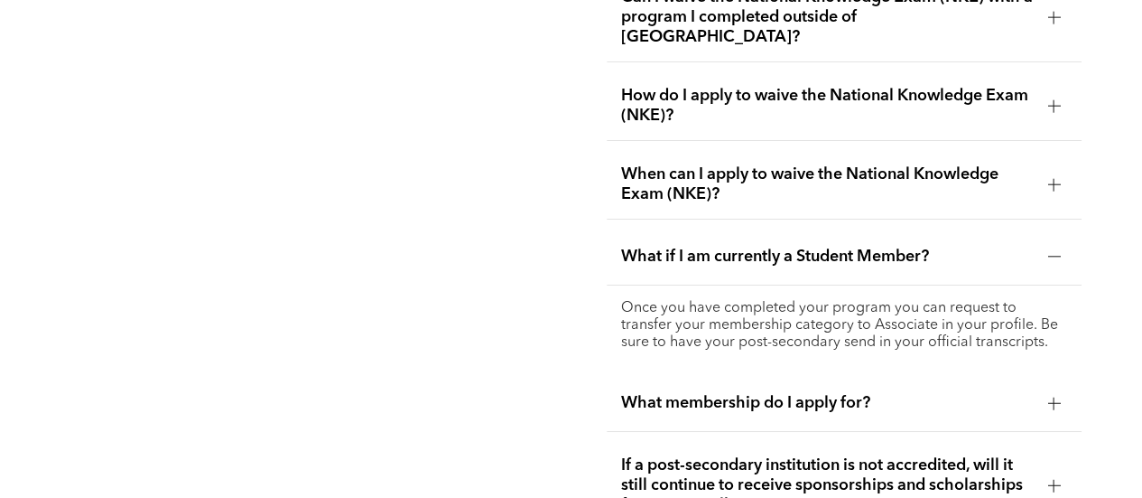
click at [752, 393] on span "What membership do I apply for?" at bounding box center [827, 403] width 413 height 20
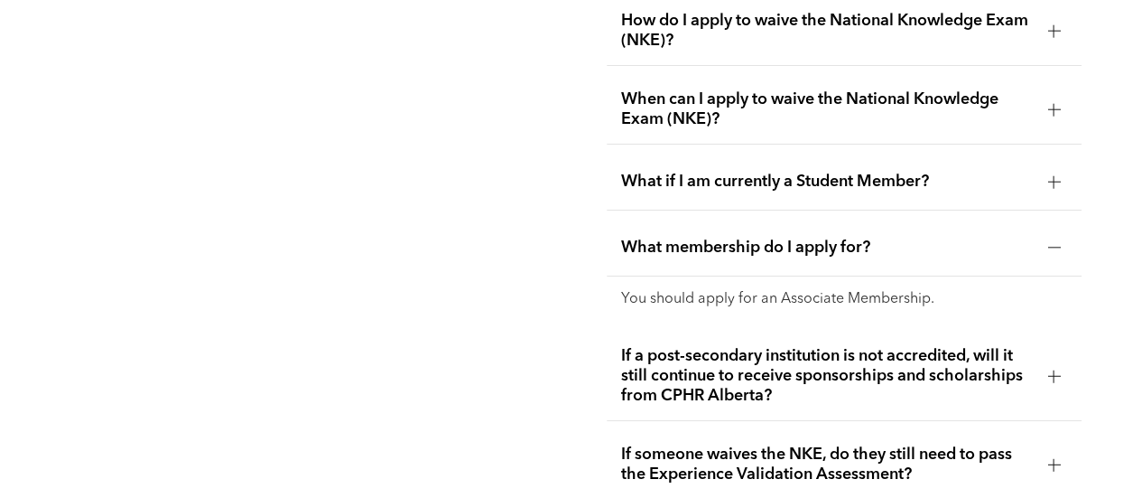
scroll to position [3350, 0]
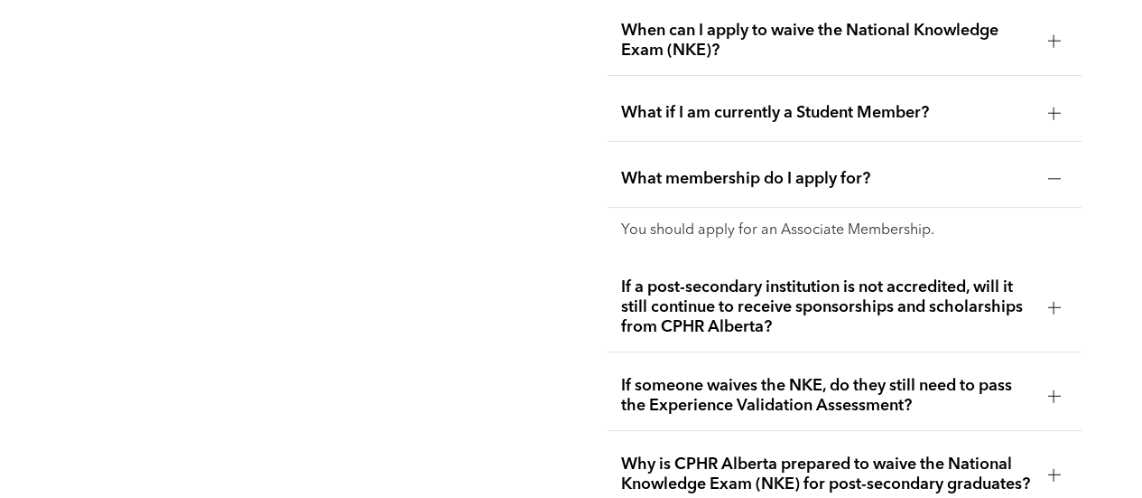
click at [755, 286] on span "If a post-secondary institution is not accredited, will it still continue to re…" at bounding box center [827, 307] width 413 height 60
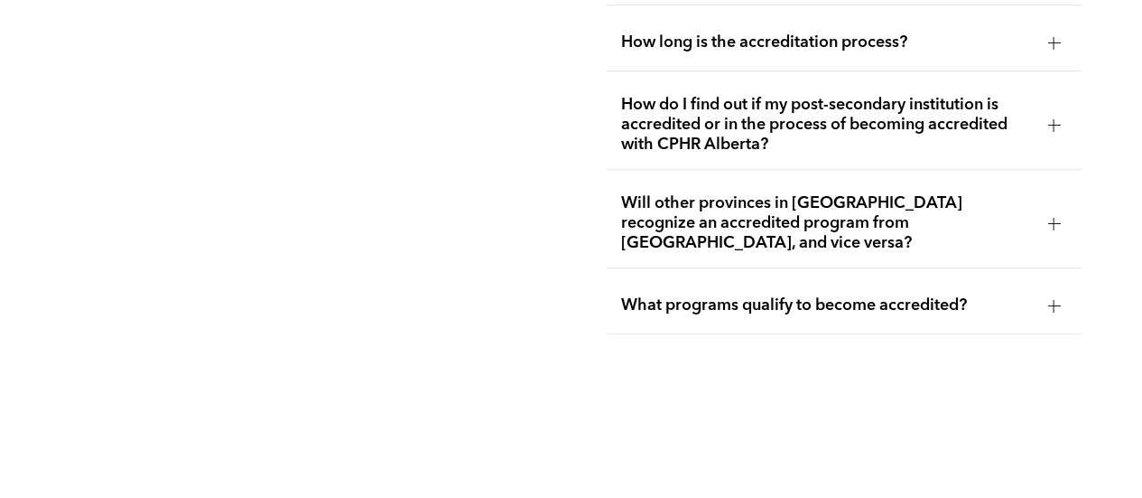
scroll to position [4176, 0]
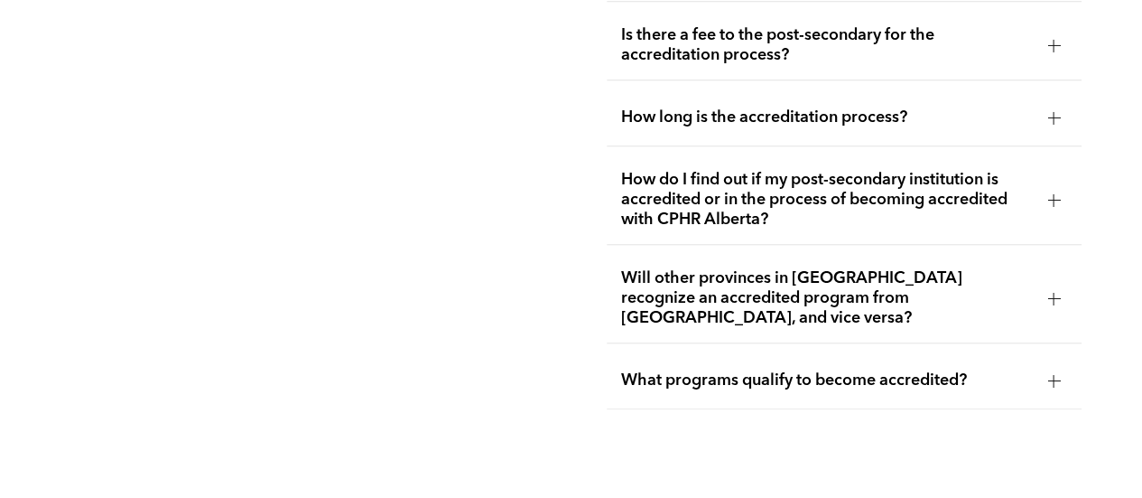
click at [722, 221] on span "How do I find out if my post-secondary institution is accredited or in the proc…" at bounding box center [827, 200] width 413 height 60
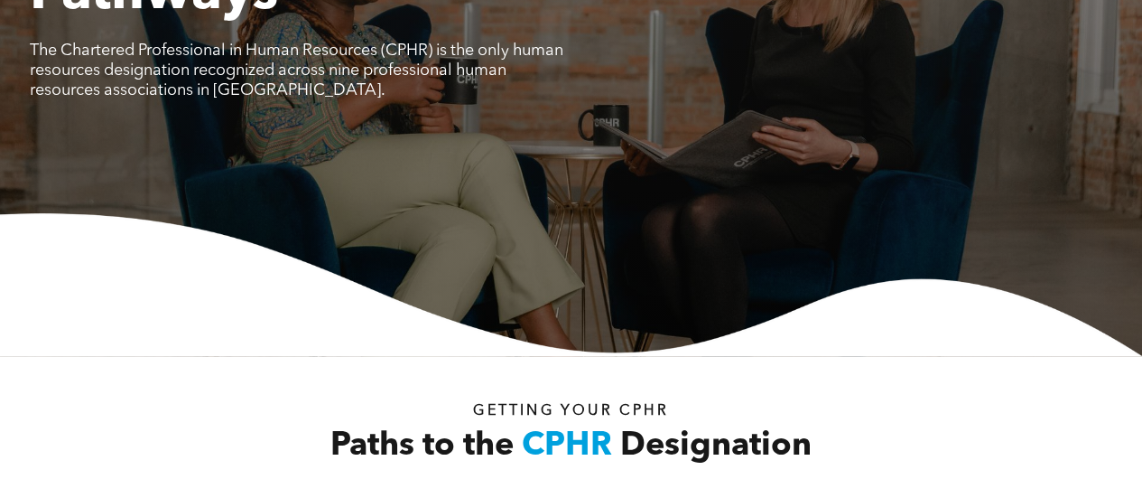
scroll to position [0, 0]
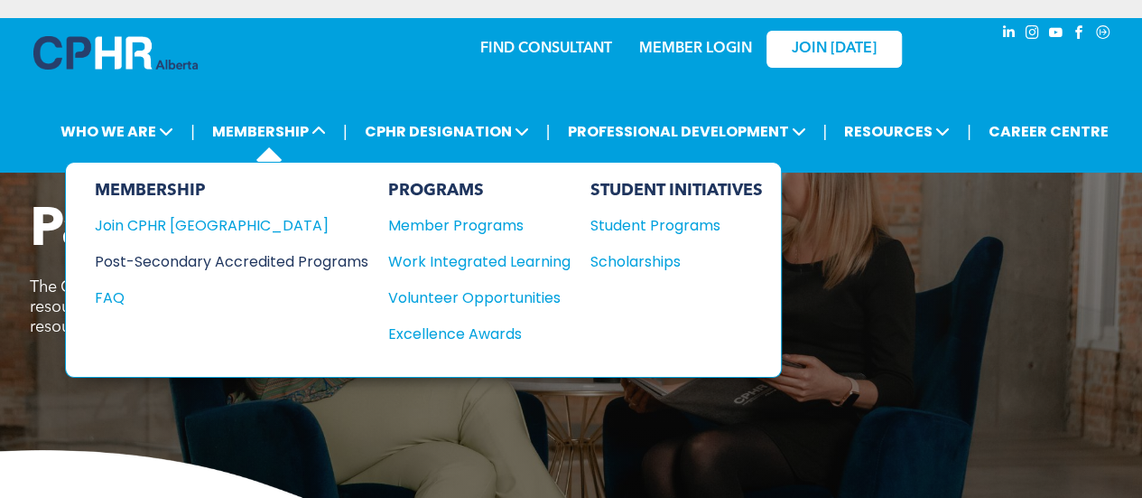
click at [265, 260] on div "Post-Secondary Accredited Programs" at bounding box center [218, 261] width 247 height 23
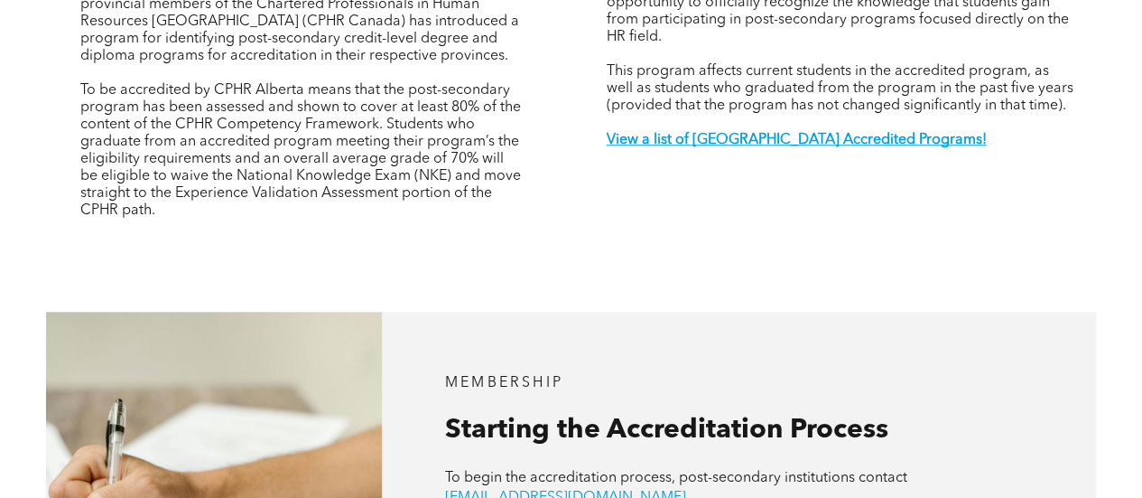
scroll to position [734, 0]
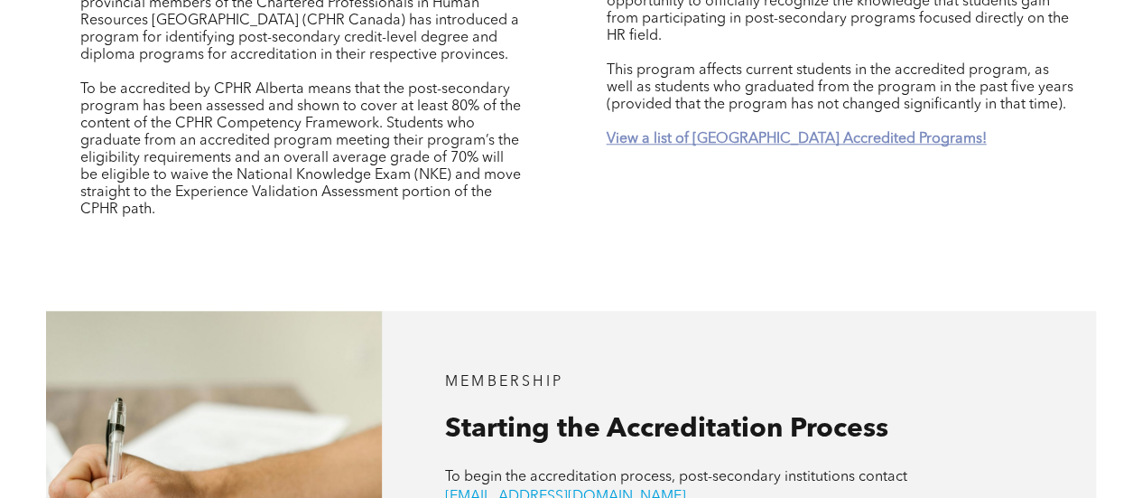
click at [753, 132] on strong "View a list of [GEOGRAPHIC_DATA] Accredited Programs!" at bounding box center [796, 139] width 380 height 14
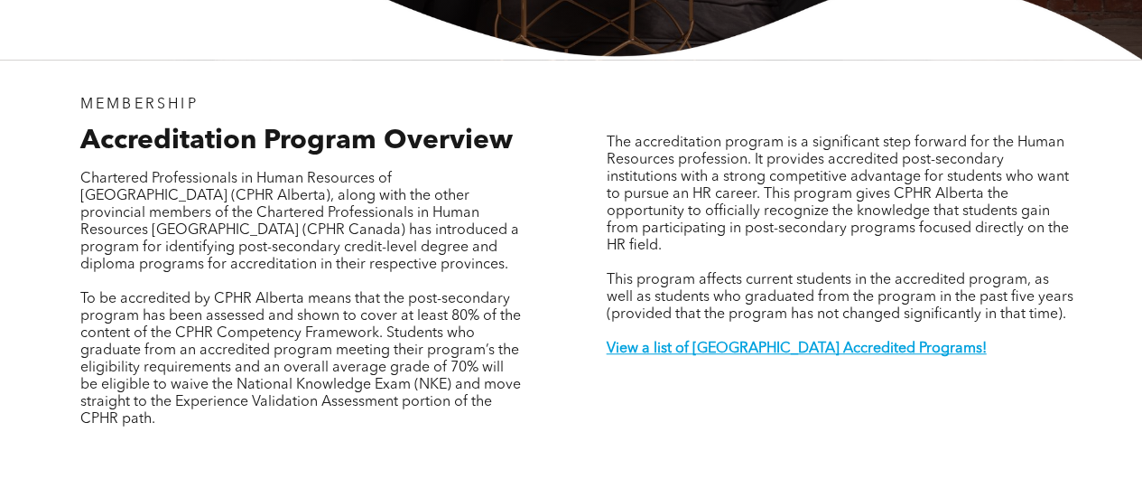
scroll to position [526, 0]
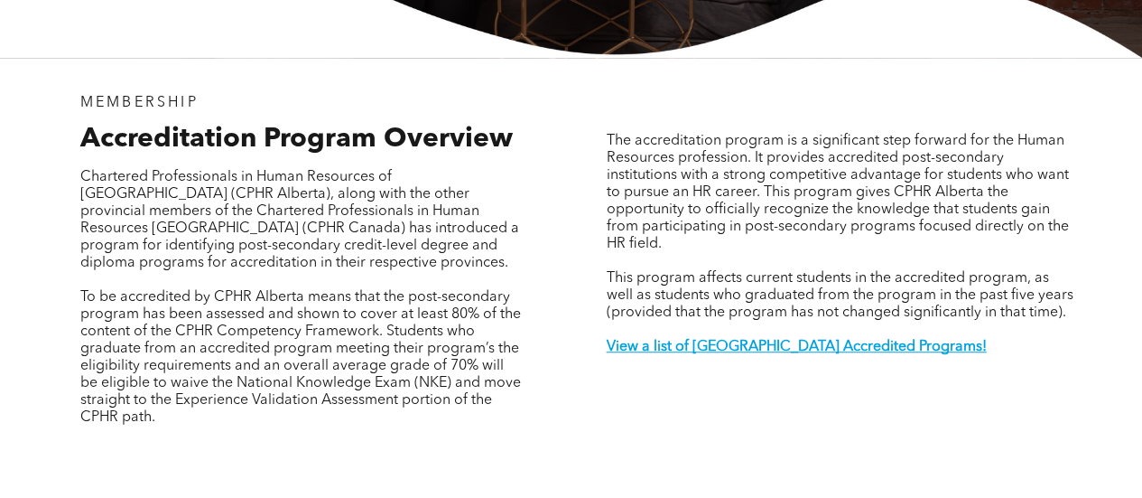
click at [648, 325] on p at bounding box center [841, 329] width 470 height 17
click at [668, 340] on strong "View a list of Alberta Accredited Programs!" at bounding box center [796, 347] width 380 height 14
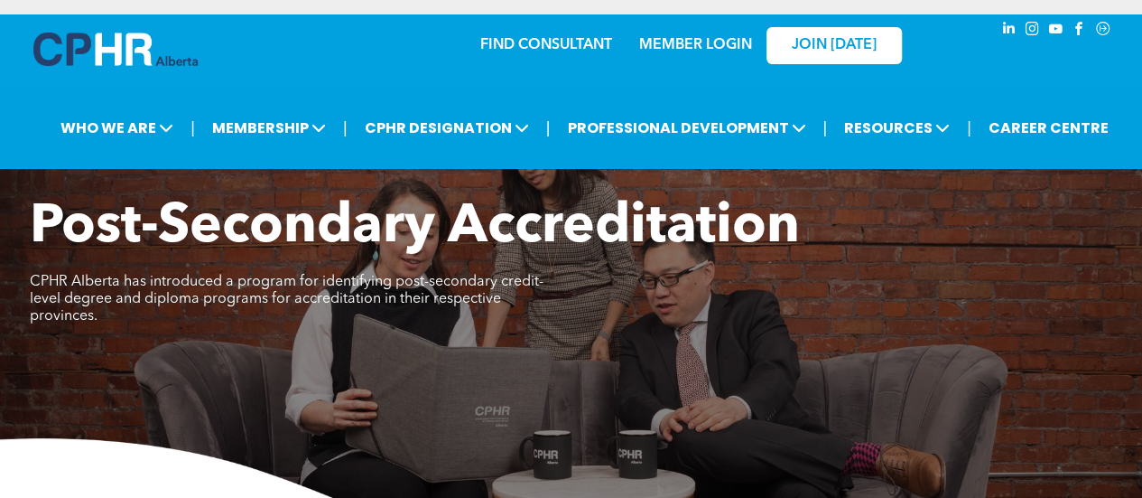
scroll to position [0, 0]
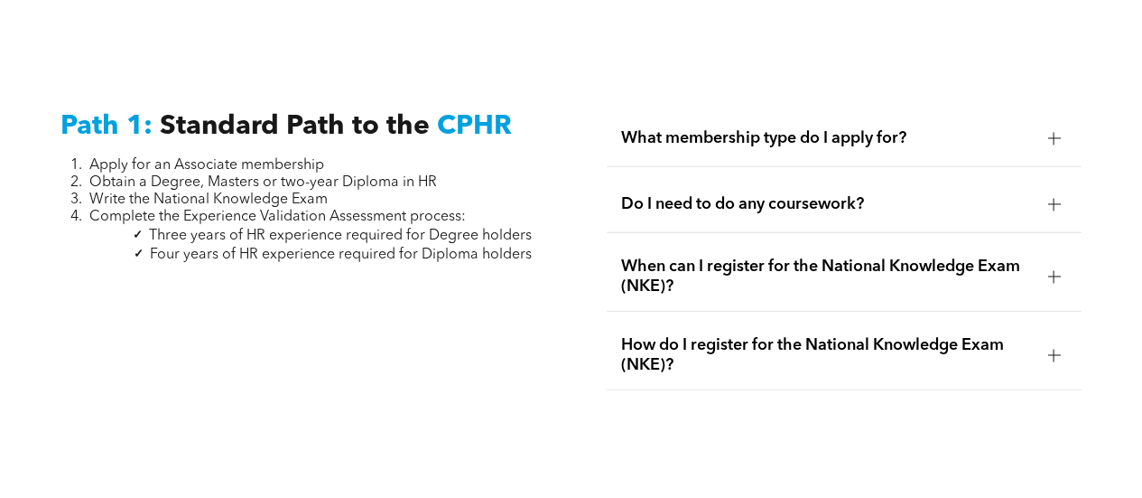
scroll to position [2369, 0]
click at [830, 142] on div "What membership type do I apply for?" at bounding box center [845, 137] width 476 height 57
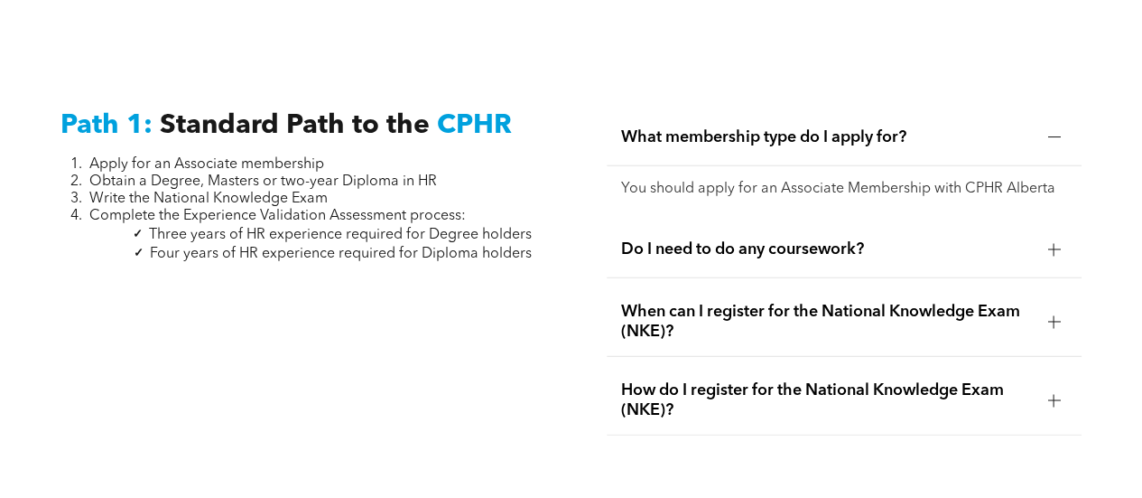
click at [829, 257] on div "Do I need to do any coursework?" at bounding box center [845, 249] width 476 height 57
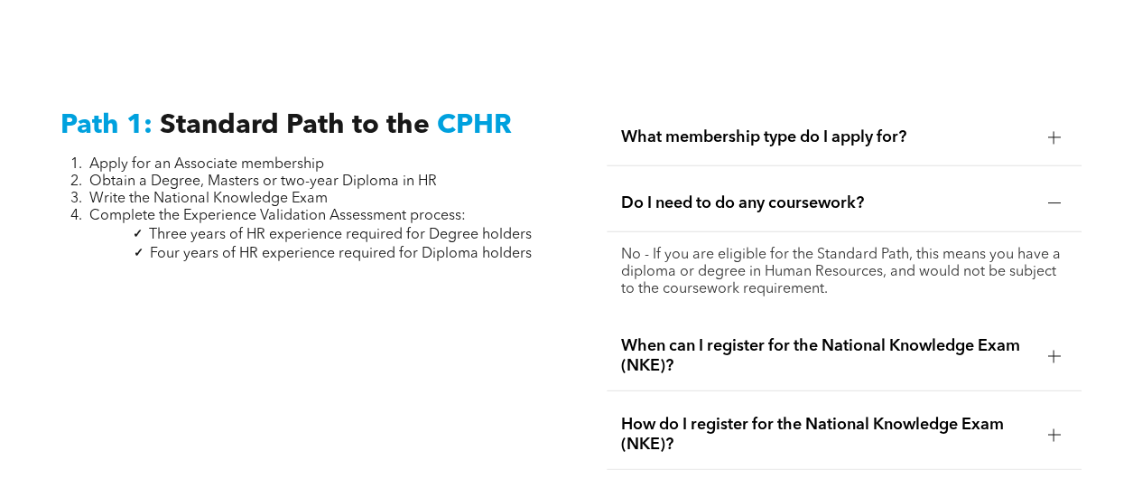
click at [816, 349] on span "When can I register for the National Knowledge Exam (NKE)?" at bounding box center [827, 356] width 413 height 40
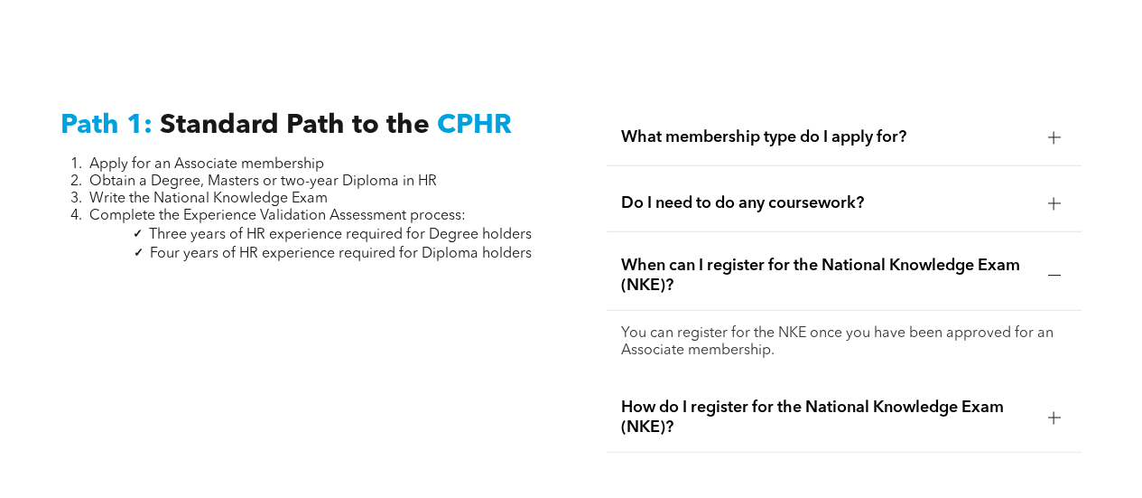
click at [798, 397] on span "How do I register for the National Knowledge Exam (NKE)?" at bounding box center [827, 417] width 413 height 40
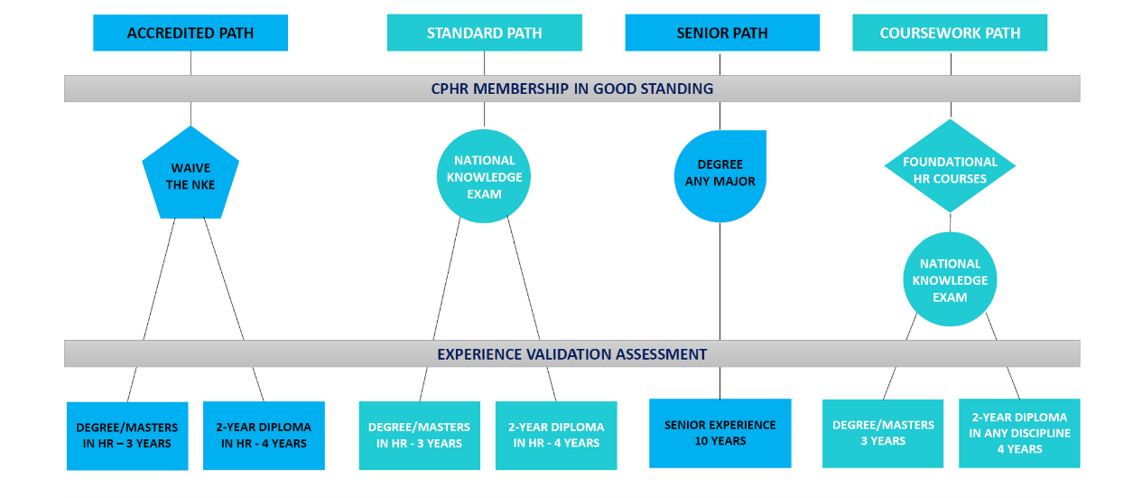
scroll to position [1523, 0]
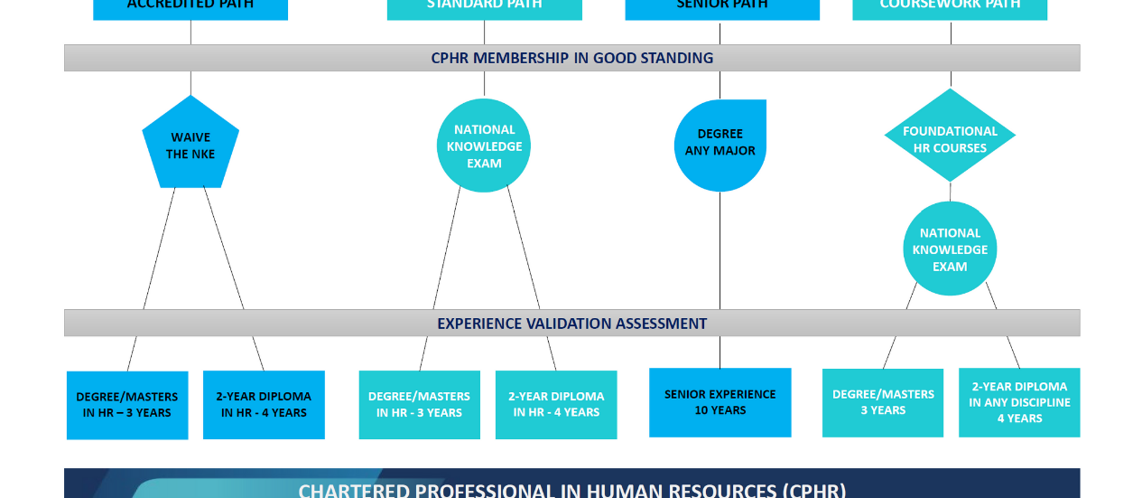
click at [437, 406] on img at bounding box center [572, 209] width 1046 height 629
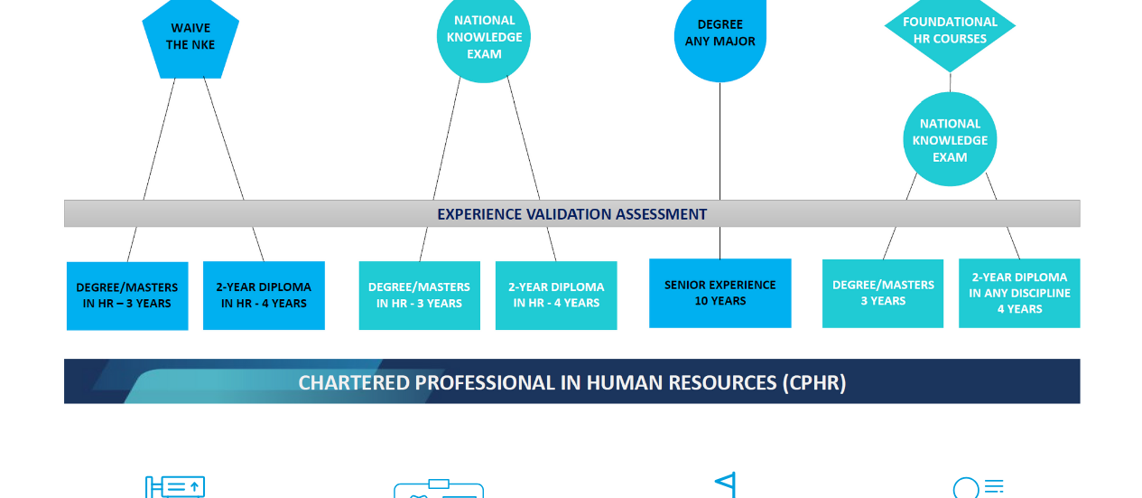
scroll to position [1593, 0]
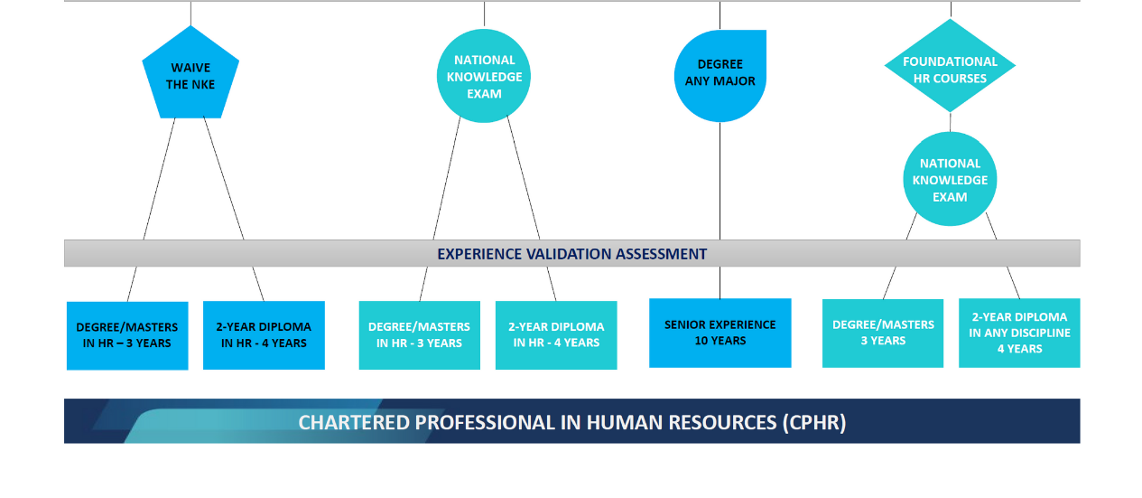
click at [538, 288] on img at bounding box center [572, 140] width 1046 height 629
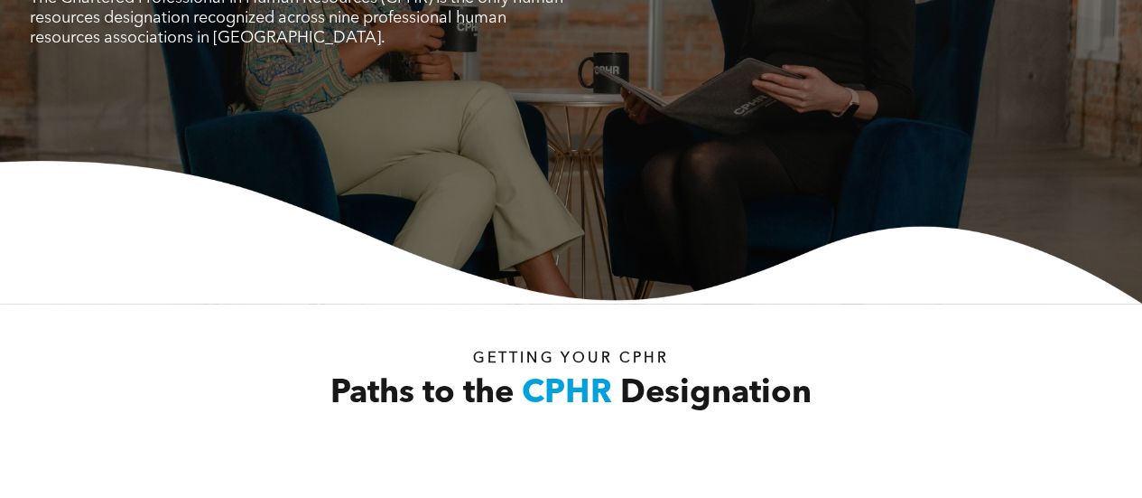
scroll to position [259, 0]
